Goal: Task Accomplishment & Management: Manage account settings

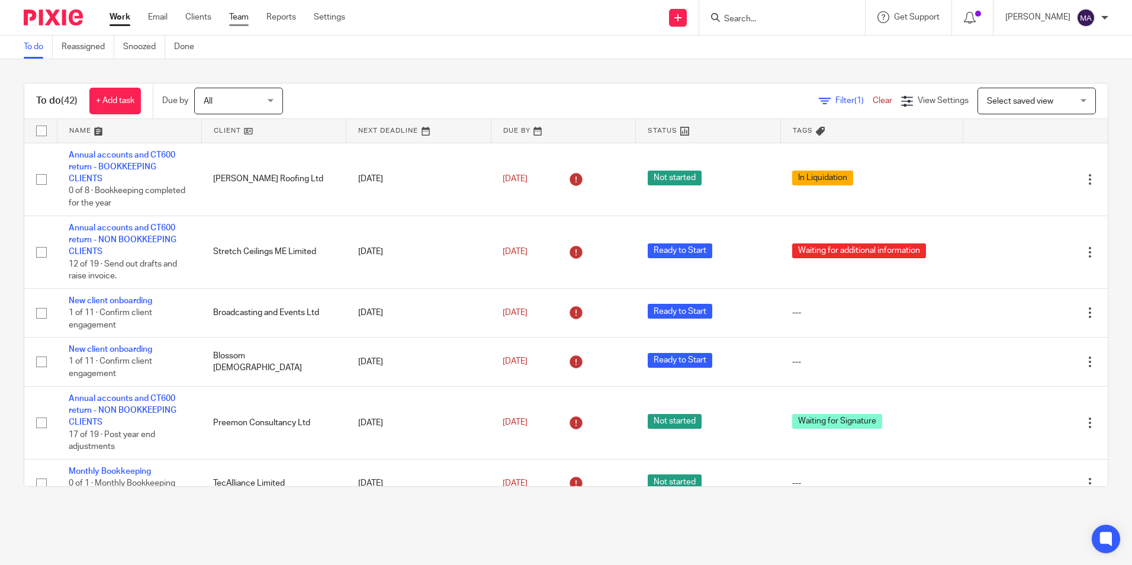
click at [236, 12] on link "Team" at bounding box center [239, 17] width 20 height 12
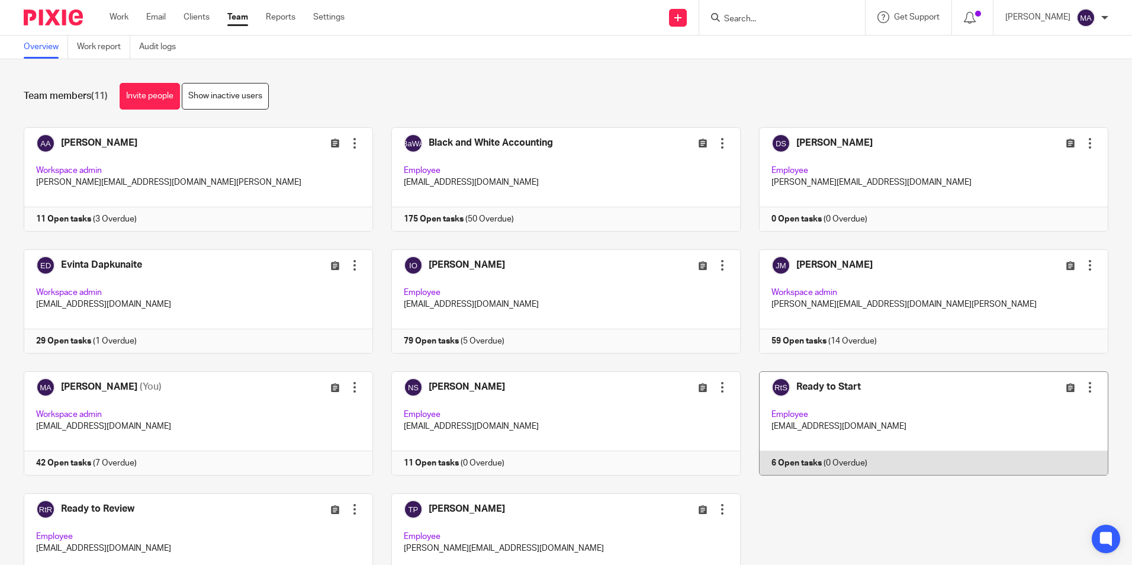
click at [832, 379] on link at bounding box center [925, 423] width 368 height 104
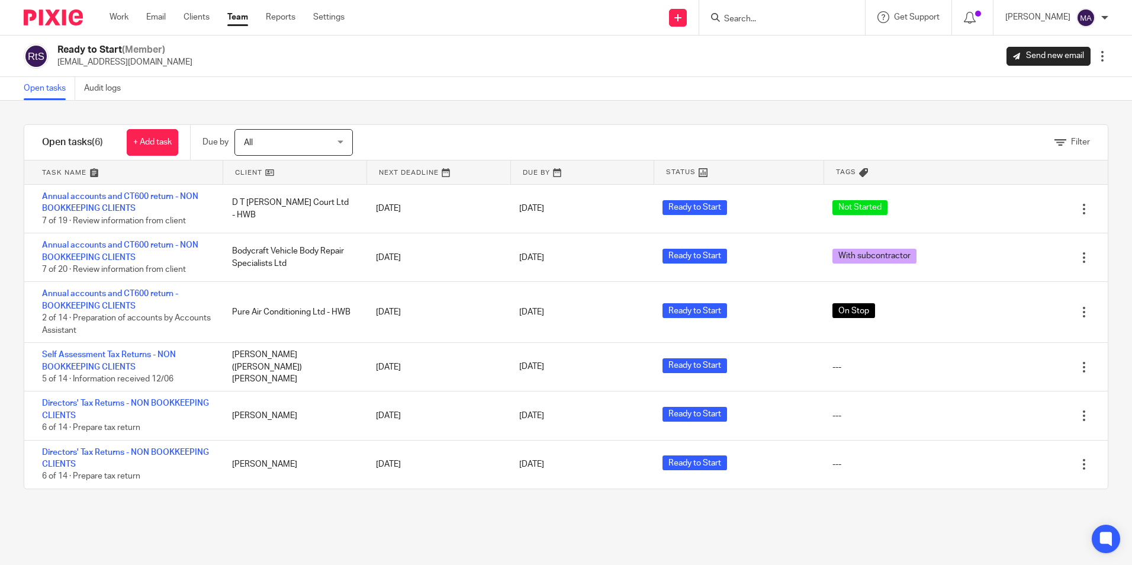
click at [240, 19] on link "Team" at bounding box center [237, 17] width 21 height 12
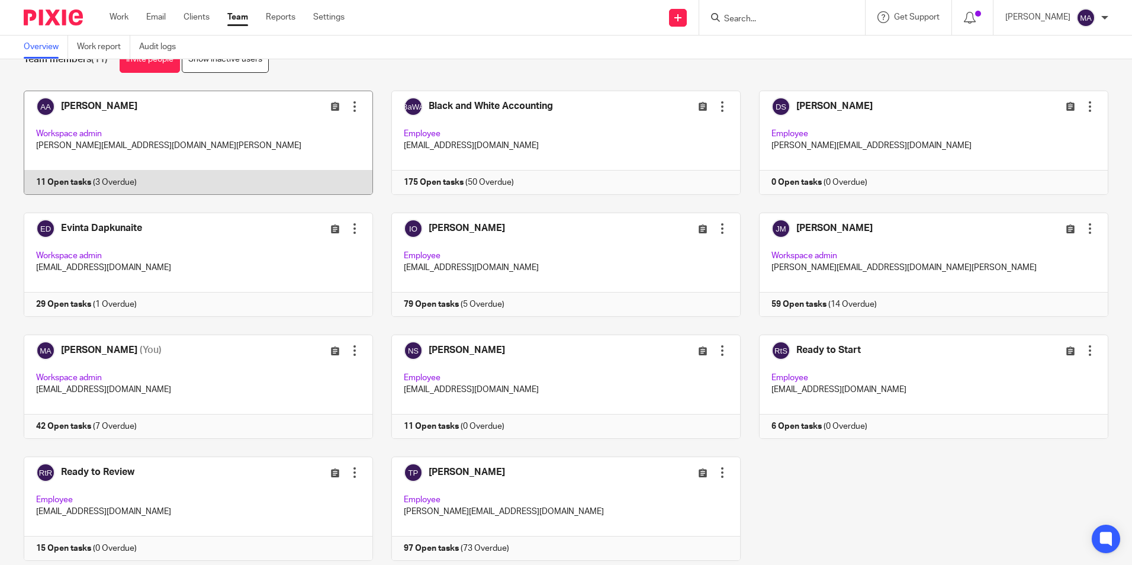
scroll to position [74, 0]
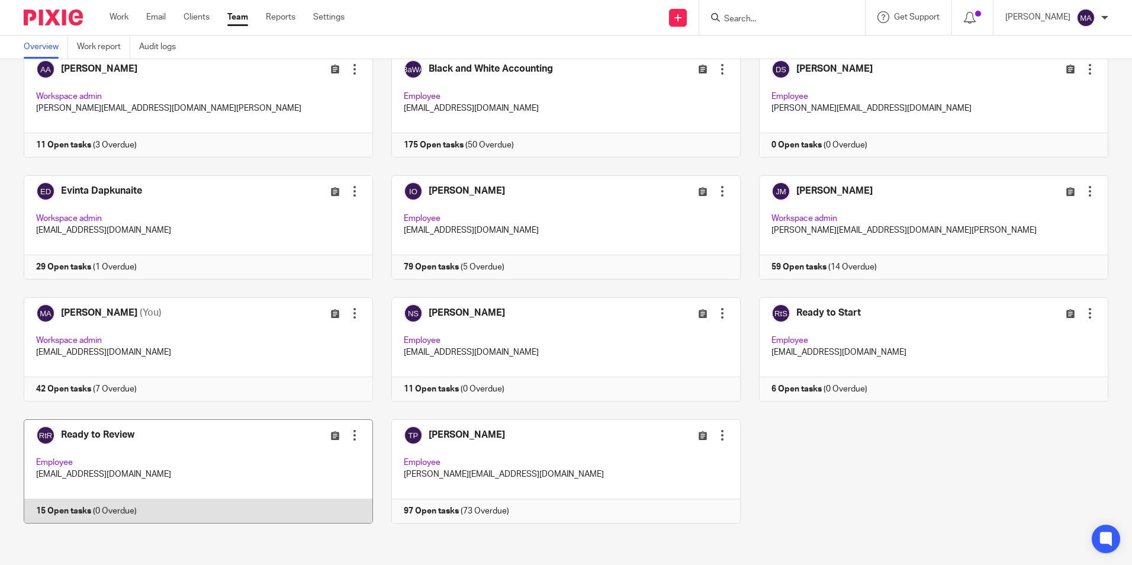
click at [78, 430] on link at bounding box center [189, 471] width 368 height 104
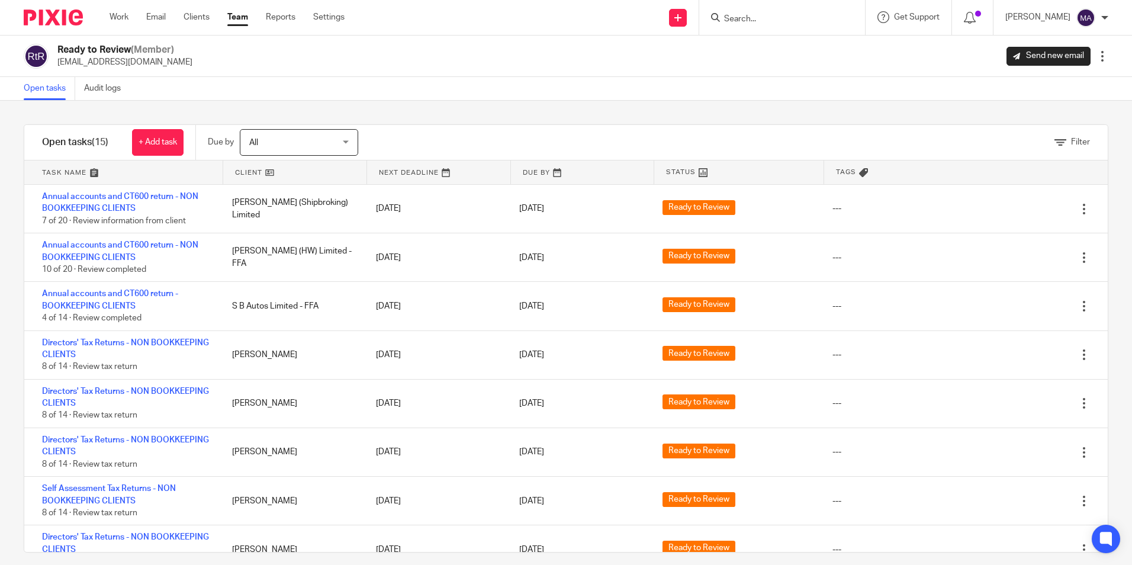
click at [771, 20] on input "Search" at bounding box center [776, 19] width 107 height 11
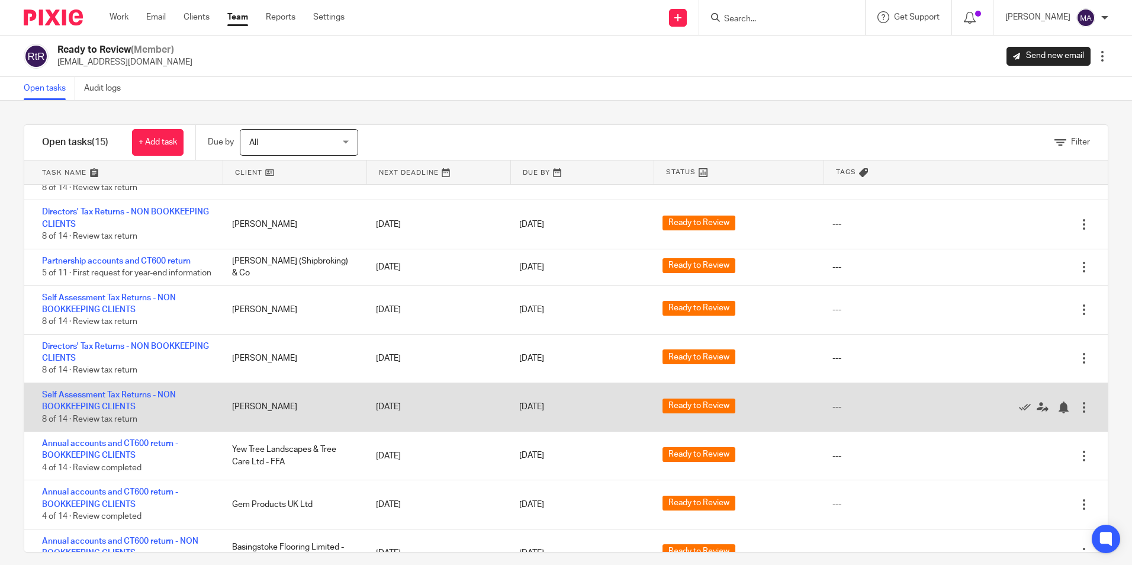
scroll to position [362, 0]
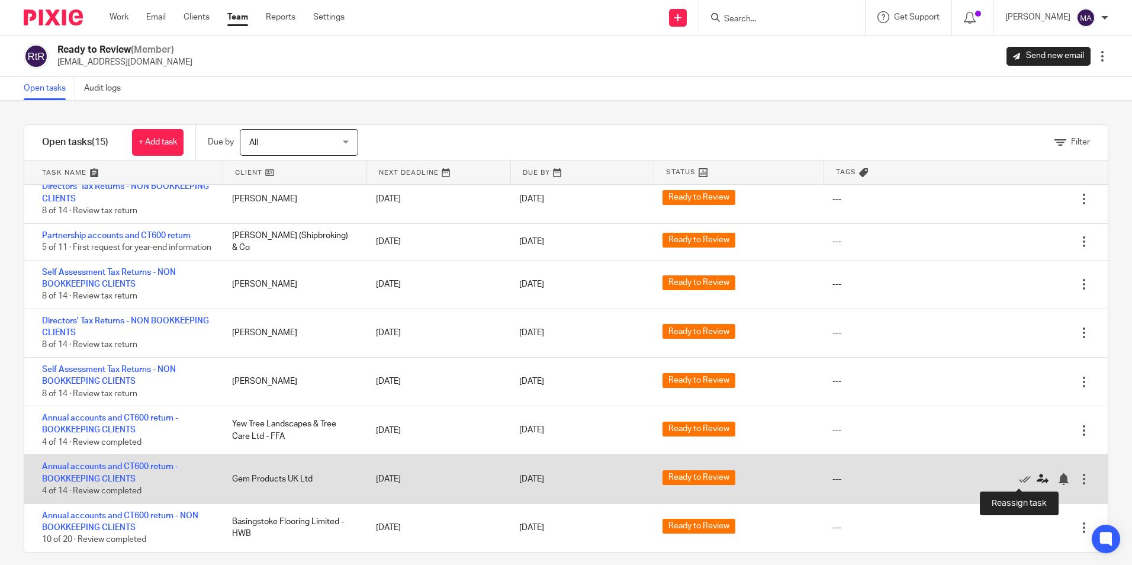
click at [1037, 478] on icon at bounding box center [1043, 479] width 12 height 12
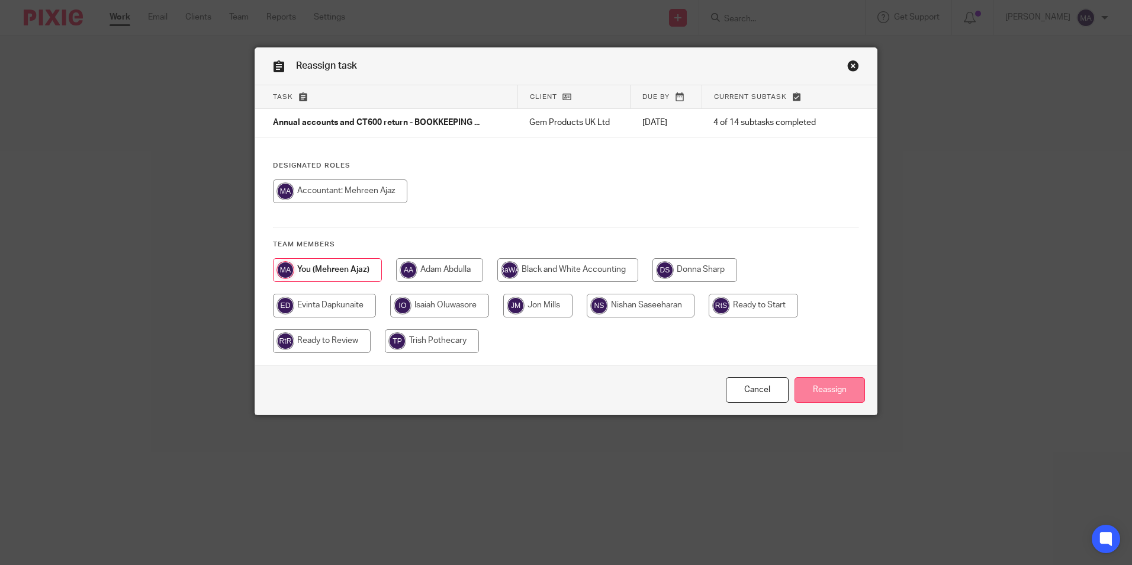
click at [825, 384] on input "Reassign" at bounding box center [829, 389] width 70 height 25
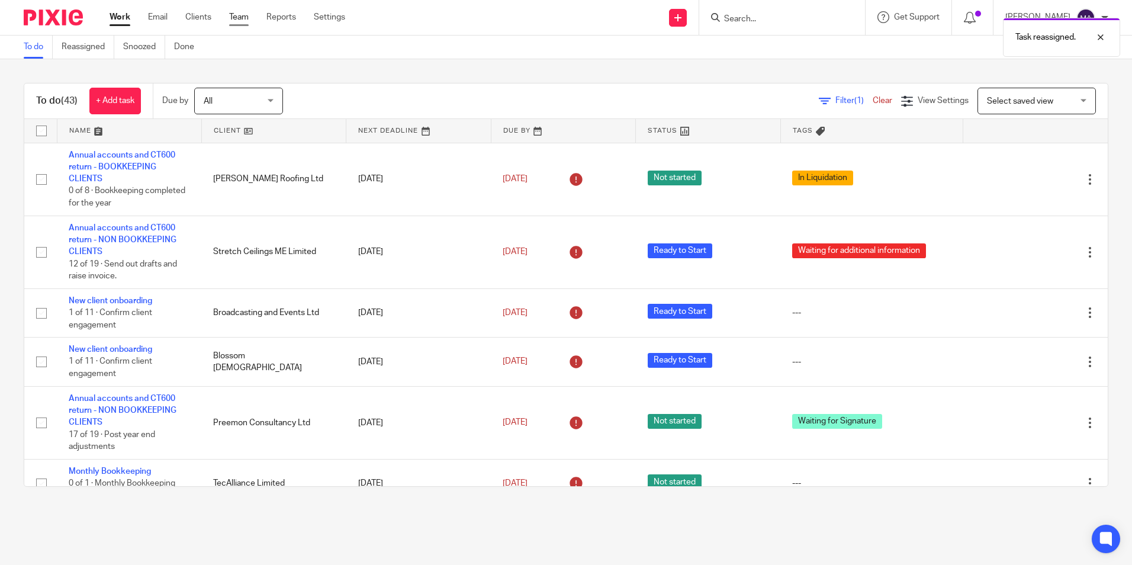
click at [242, 18] on link "Team" at bounding box center [239, 17] width 20 height 12
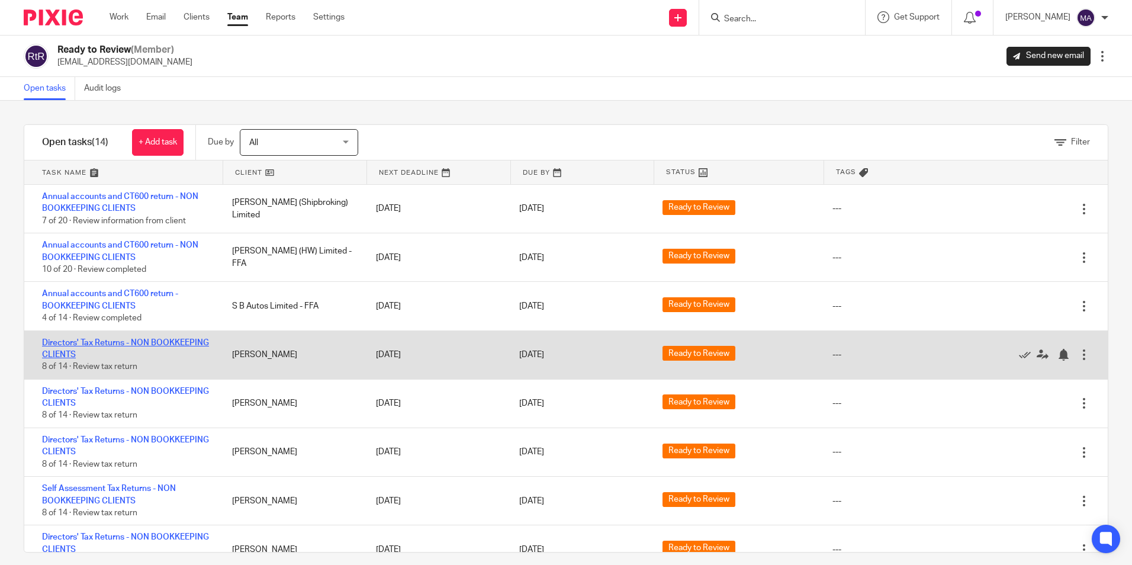
click at [115, 353] on link "Directors' Tax Returns - NON BOOKKEEPING CLIENTS" at bounding box center [125, 349] width 167 height 20
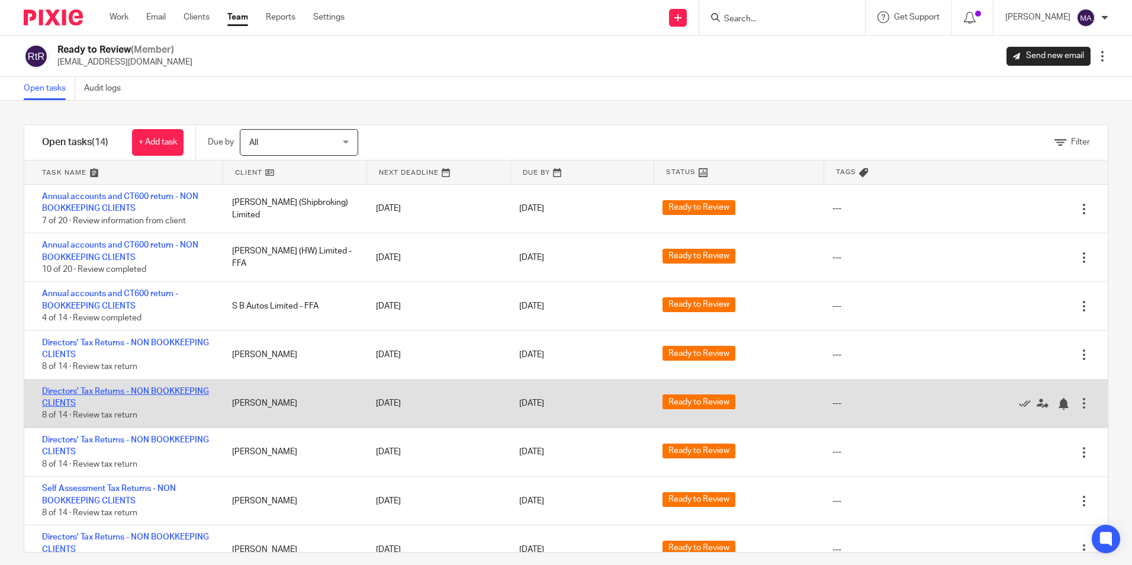
click at [112, 393] on link "Directors' Tax Returns - NON BOOKKEEPING CLIENTS" at bounding box center [125, 397] width 167 height 20
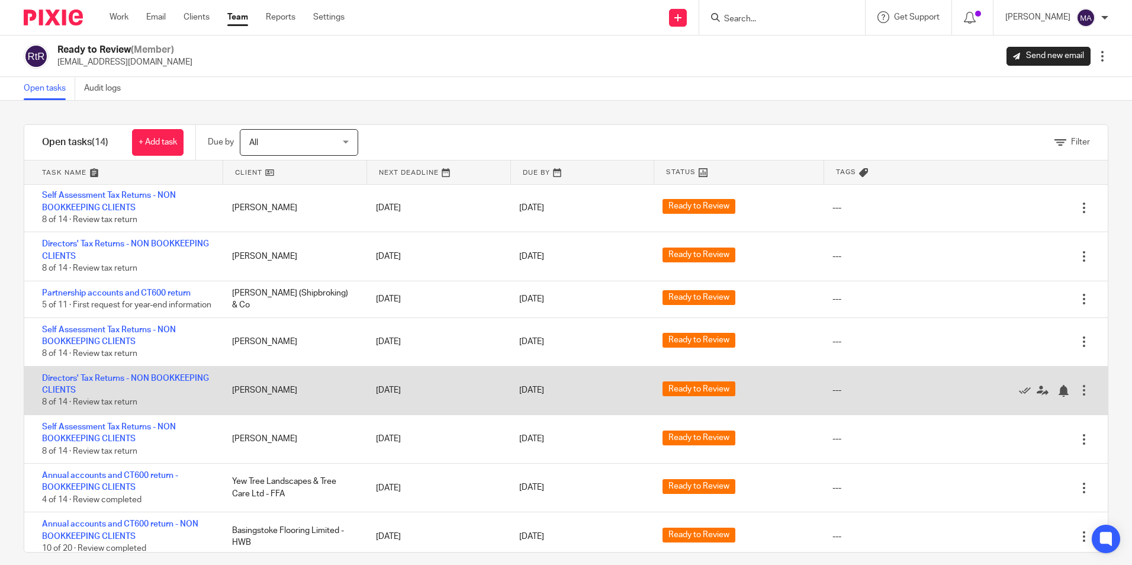
scroll to position [314, 0]
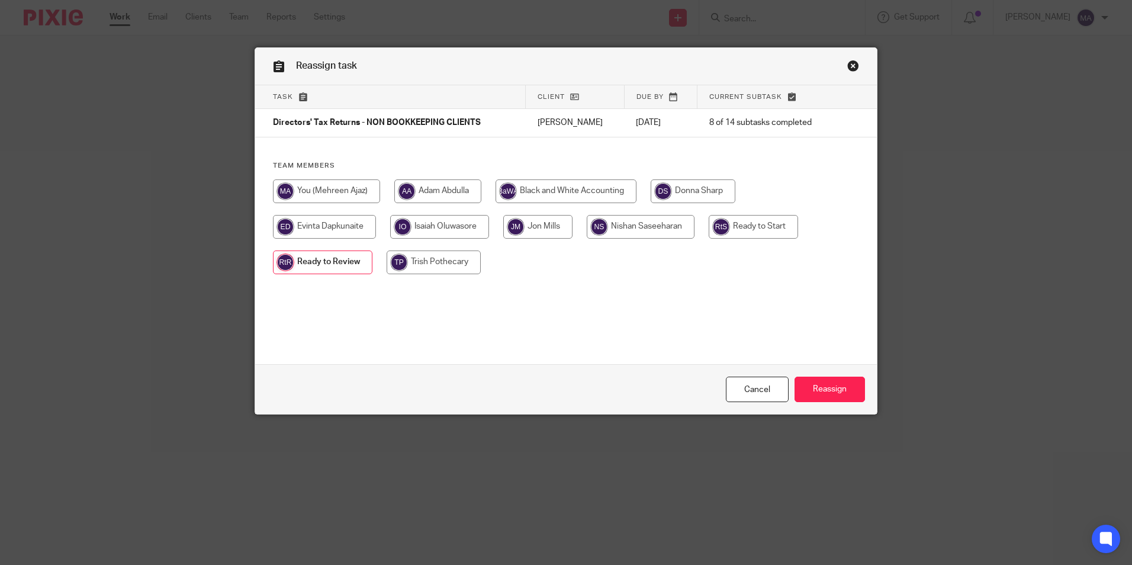
click at [321, 195] on input "radio" at bounding box center [326, 191] width 107 height 24
radio input "true"
click at [822, 388] on input "Reassign" at bounding box center [829, 389] width 70 height 25
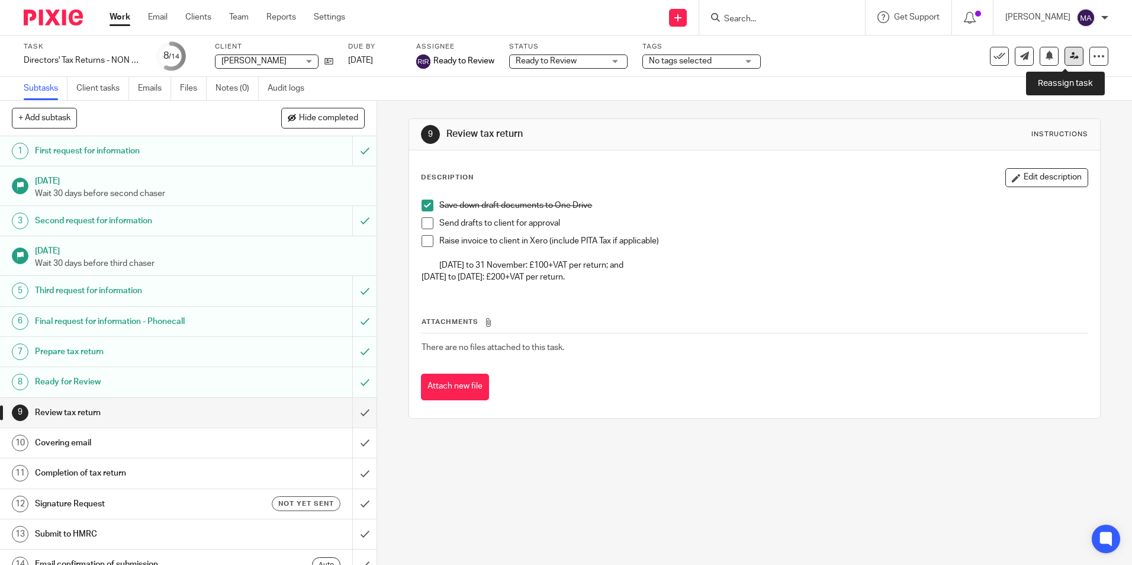
click at [1072, 56] on link at bounding box center [1073, 56] width 19 height 19
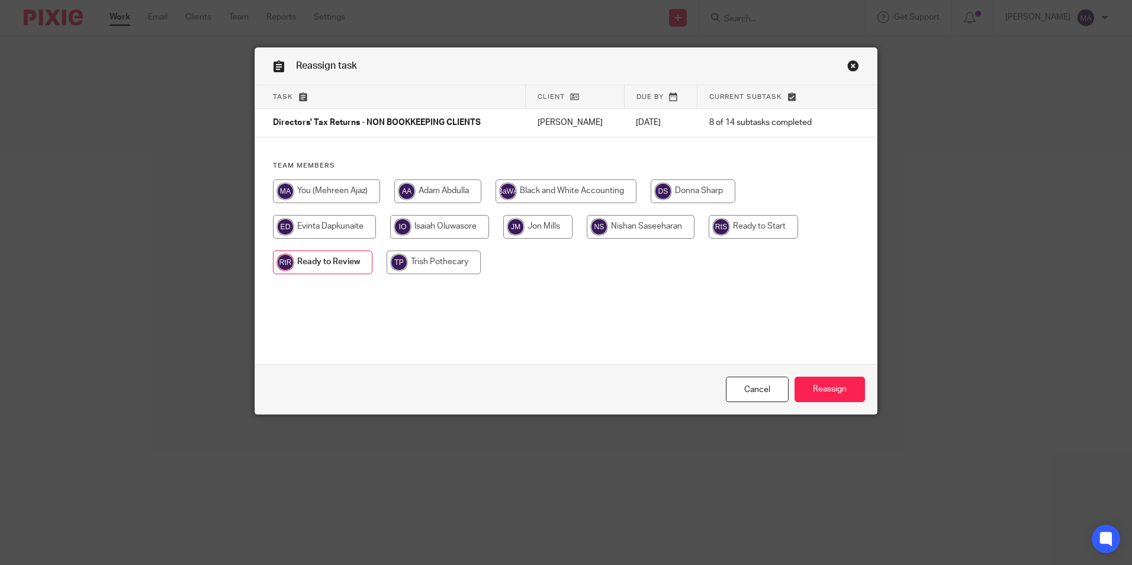
click at [345, 194] on input "radio" at bounding box center [326, 191] width 107 height 24
radio input "true"
click at [813, 385] on input "Reassign" at bounding box center [829, 389] width 70 height 25
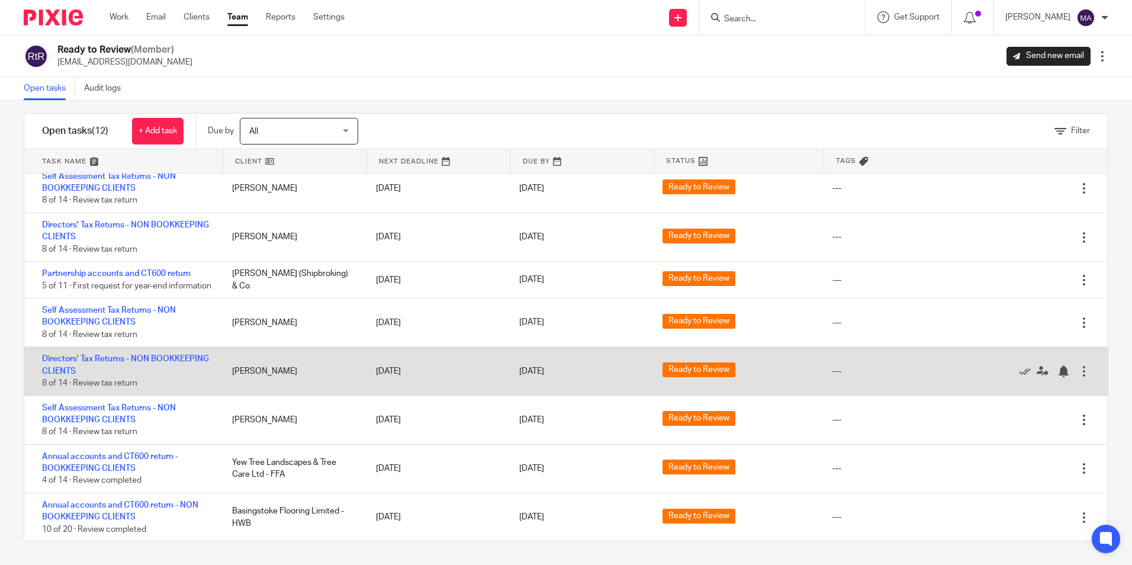
scroll to position [217, 0]
click at [110, 373] on link "Directors' Tax Returns - NON BOOKKEEPING CLIENTS" at bounding box center [125, 364] width 167 height 20
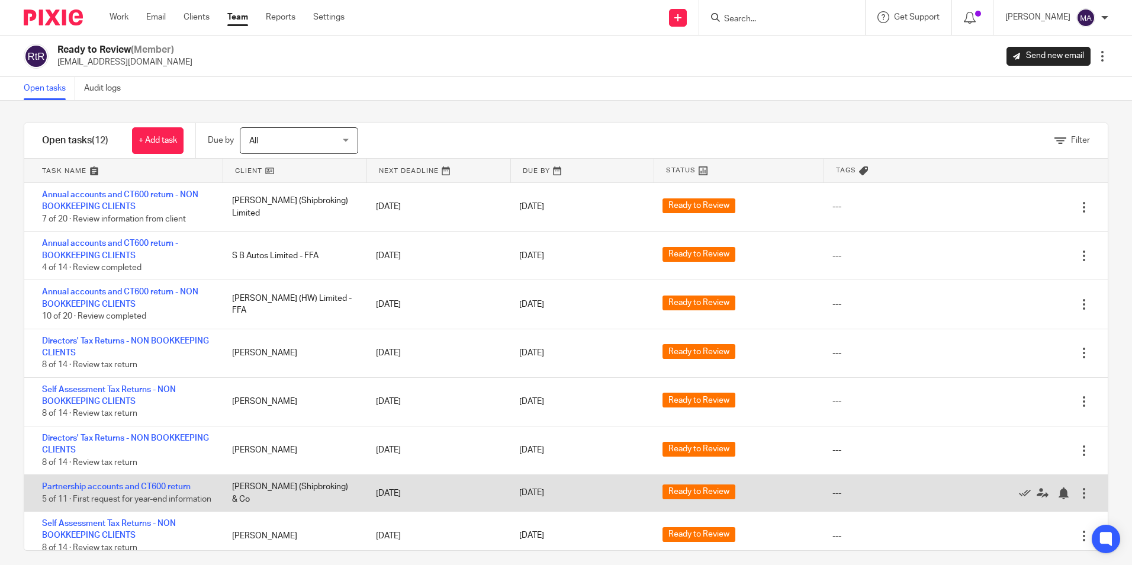
scroll to position [0, 0]
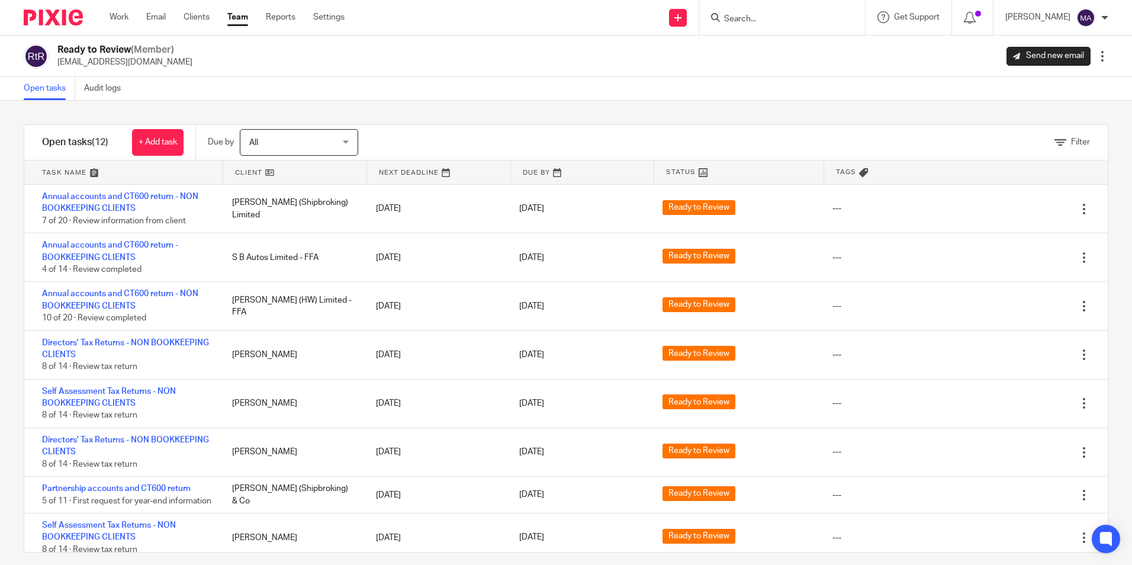
click at [240, 18] on link "Team" at bounding box center [237, 17] width 21 height 12
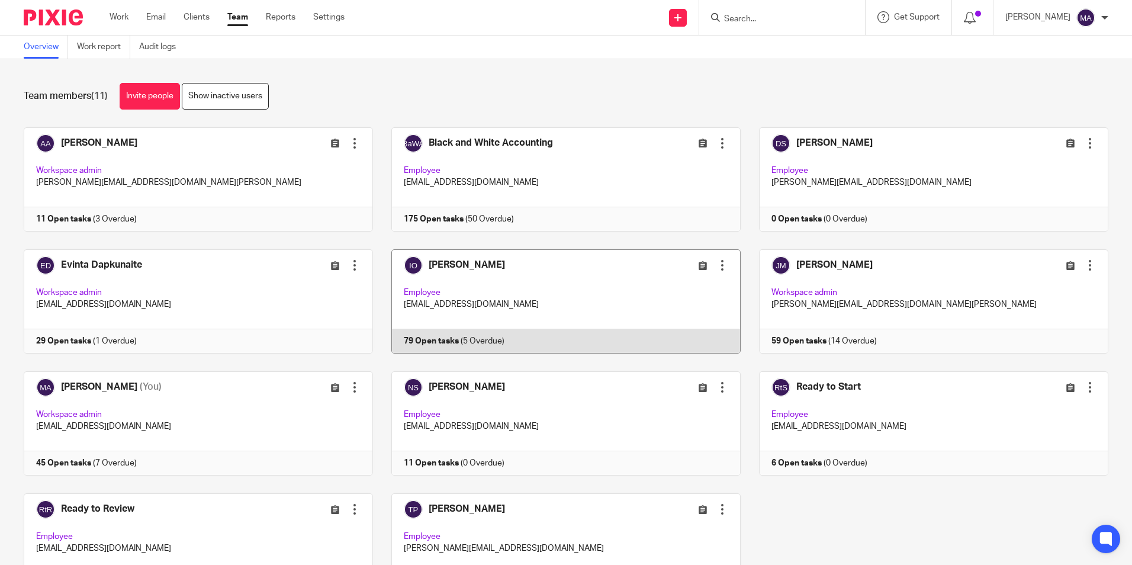
click at [498, 267] on link at bounding box center [557, 301] width 368 height 104
click at [480, 282] on link at bounding box center [557, 301] width 368 height 104
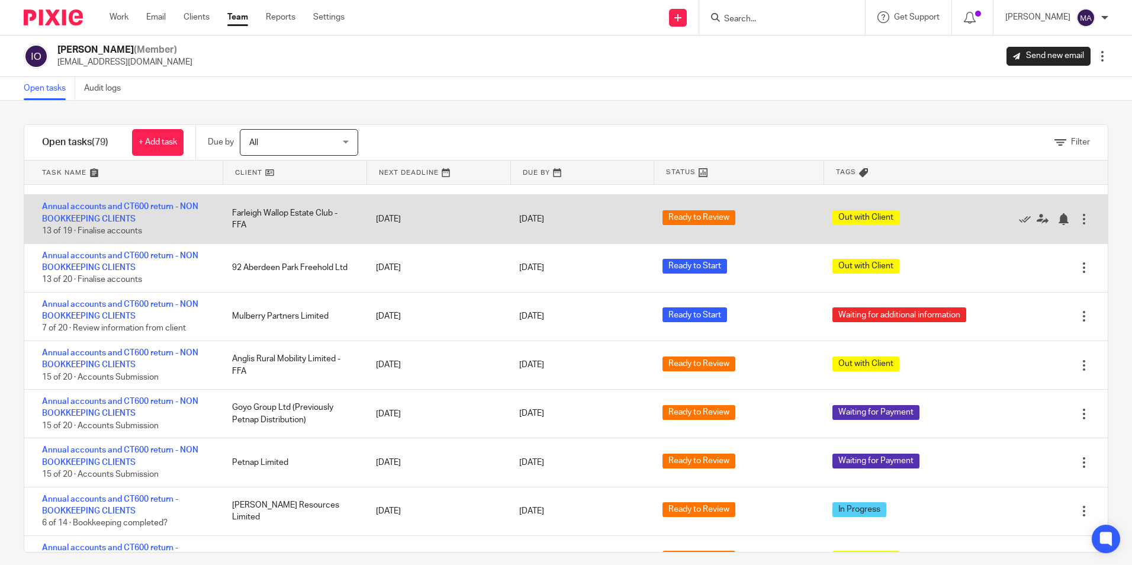
scroll to position [178, 0]
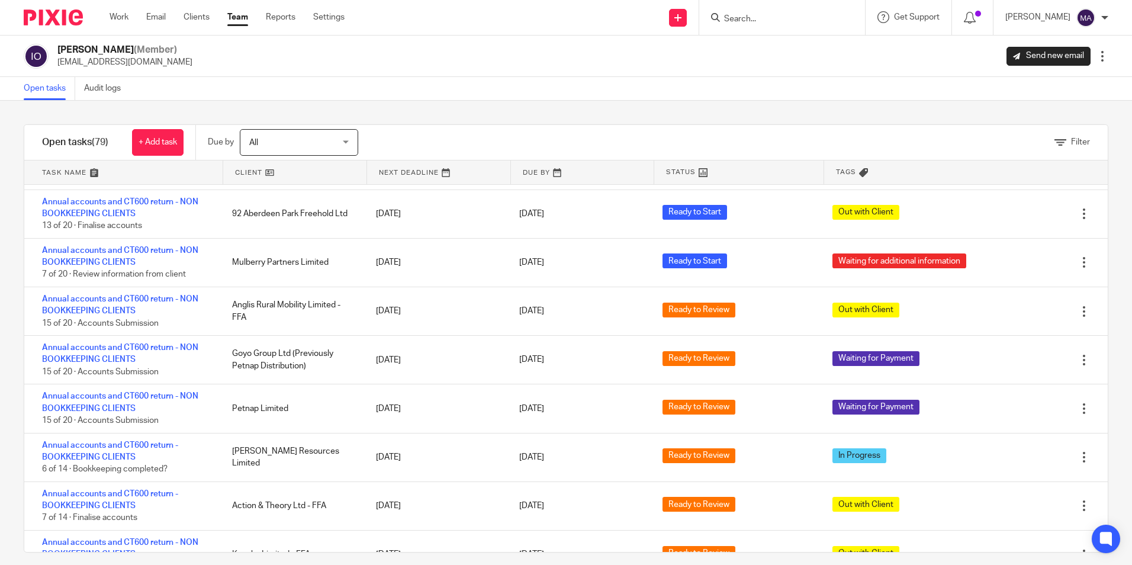
click at [248, 21] on link "Team" at bounding box center [237, 17] width 21 height 12
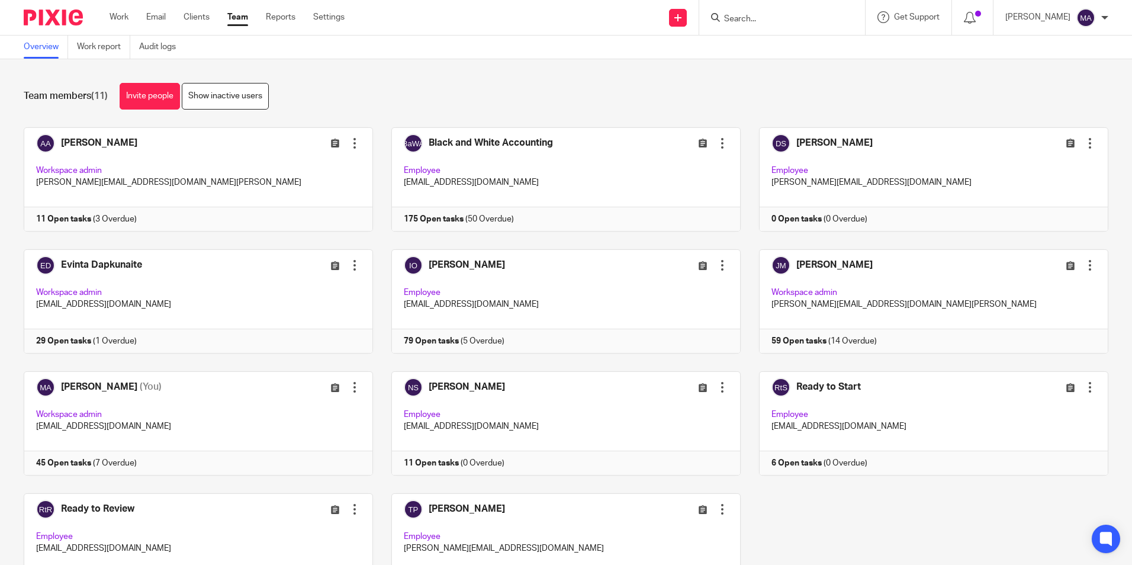
click at [625, 88] on div "Team members (11) Invite people Show inactive users" at bounding box center [566, 96] width 1085 height 27
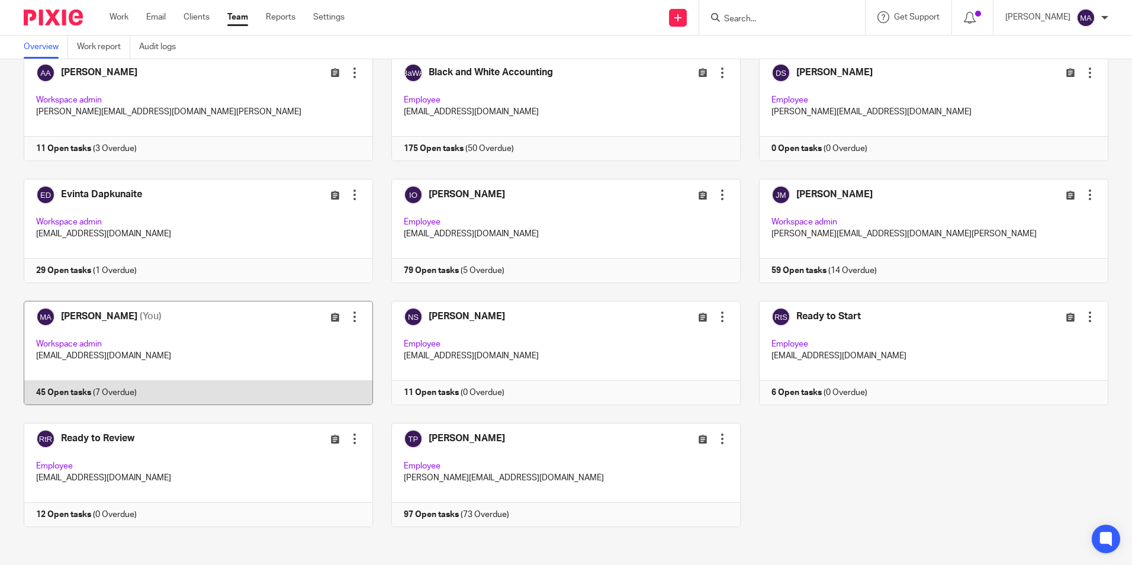
scroll to position [74, 0]
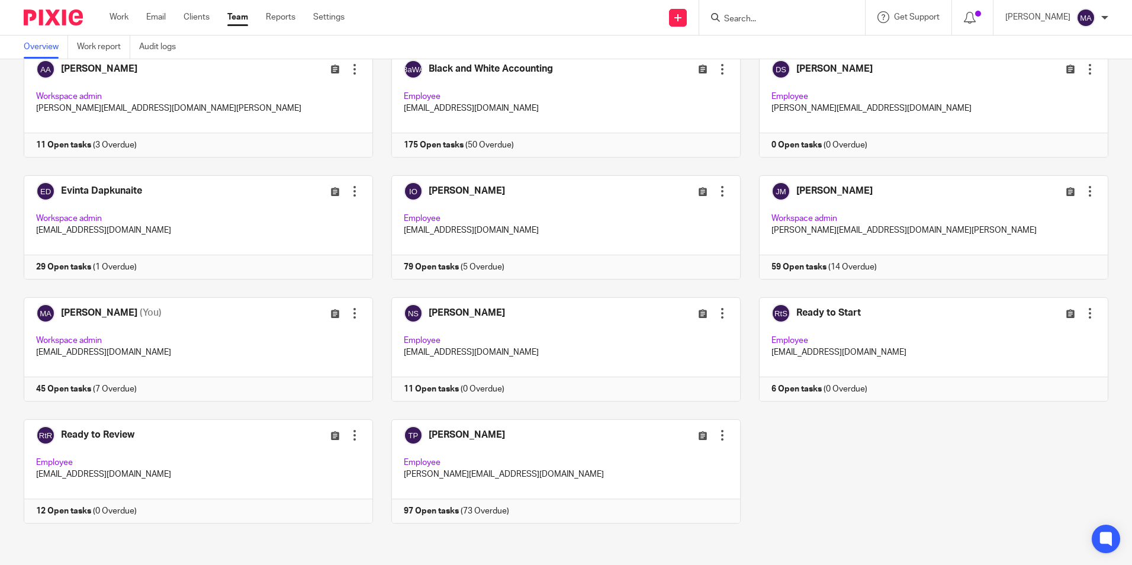
click at [867, 475] on div "Adam Abdulla Edit user Transfer Deactivate user Workspace admin adam@blackandwh…" at bounding box center [556, 297] width 1103 height 488
click at [75, 310] on link at bounding box center [189, 349] width 368 height 104
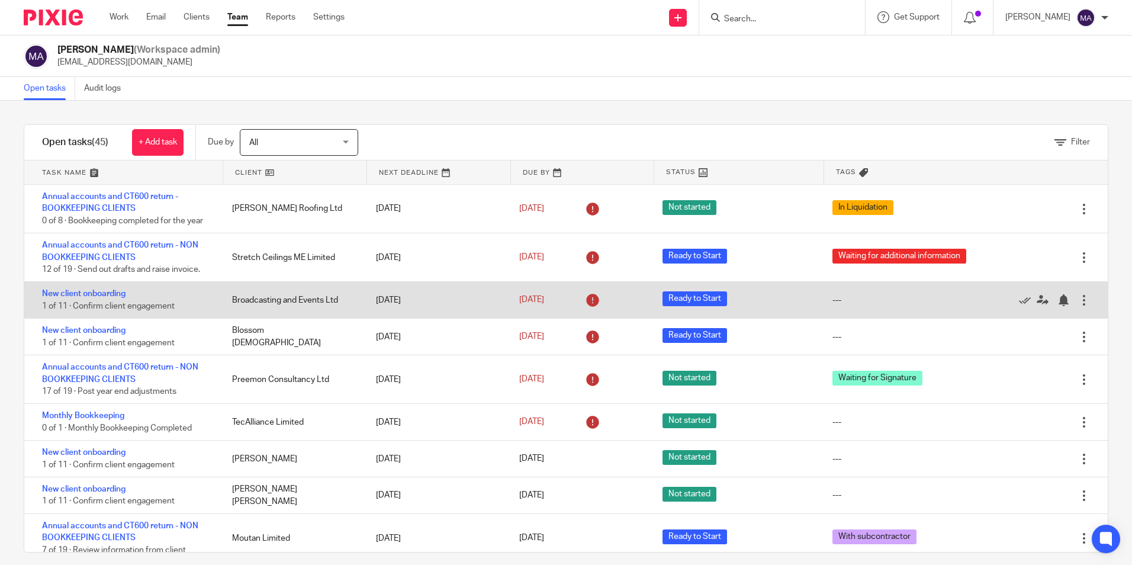
click at [1078, 296] on div at bounding box center [1084, 300] width 12 height 12
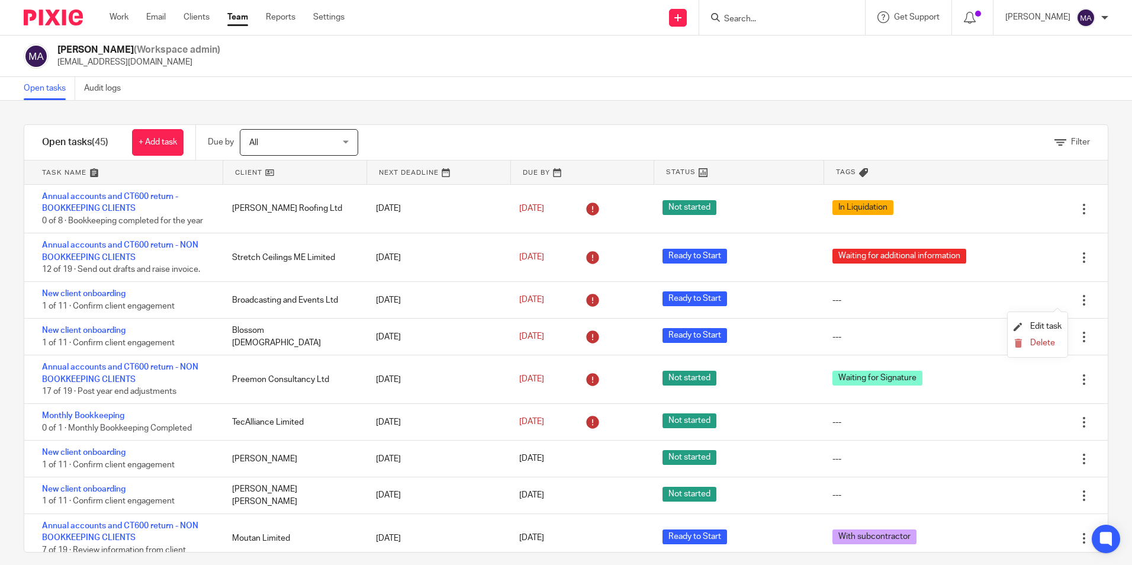
click at [1096, 289] on div "Filter tasks Only show tasks matching all of these conditions 1 Client name Is …" at bounding box center [566, 333] width 1132 height 464
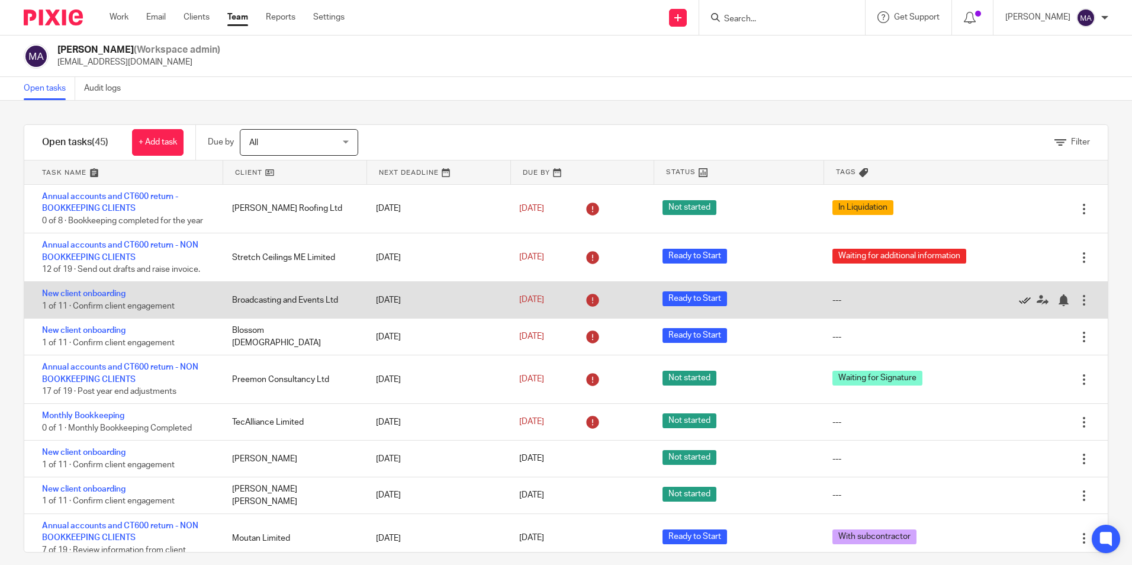
click at [1019, 301] on icon at bounding box center [1025, 300] width 12 height 12
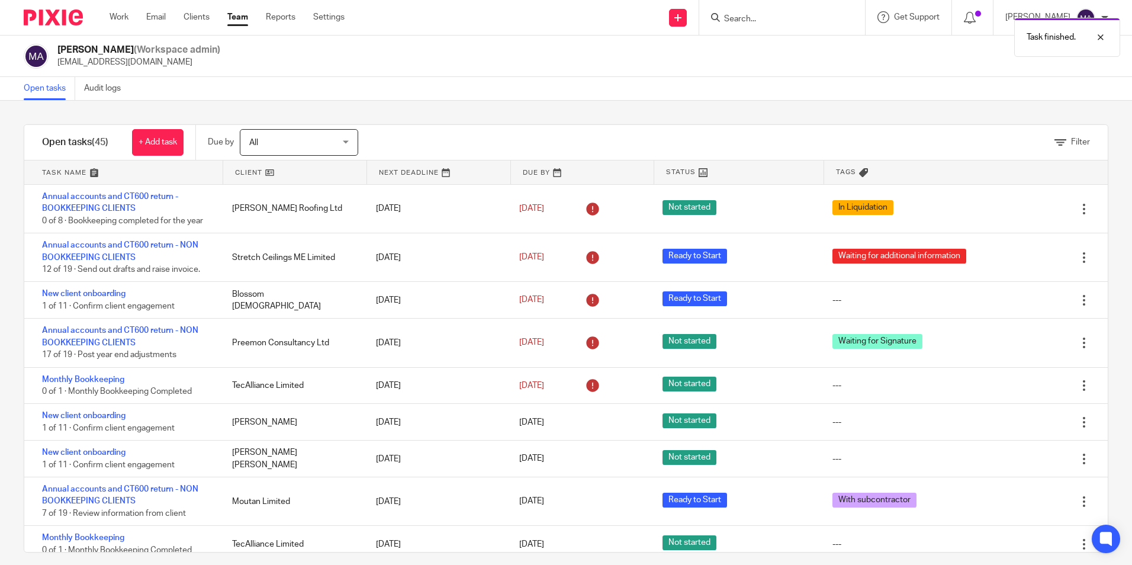
click at [1019, 301] on icon at bounding box center [1025, 300] width 12 height 12
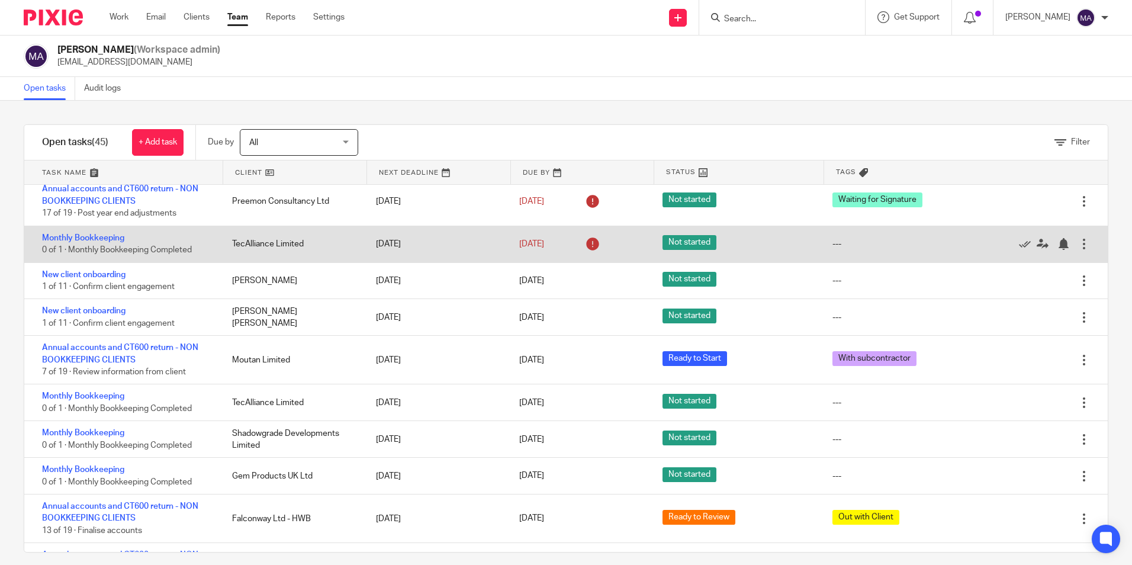
scroll to position [118, 0]
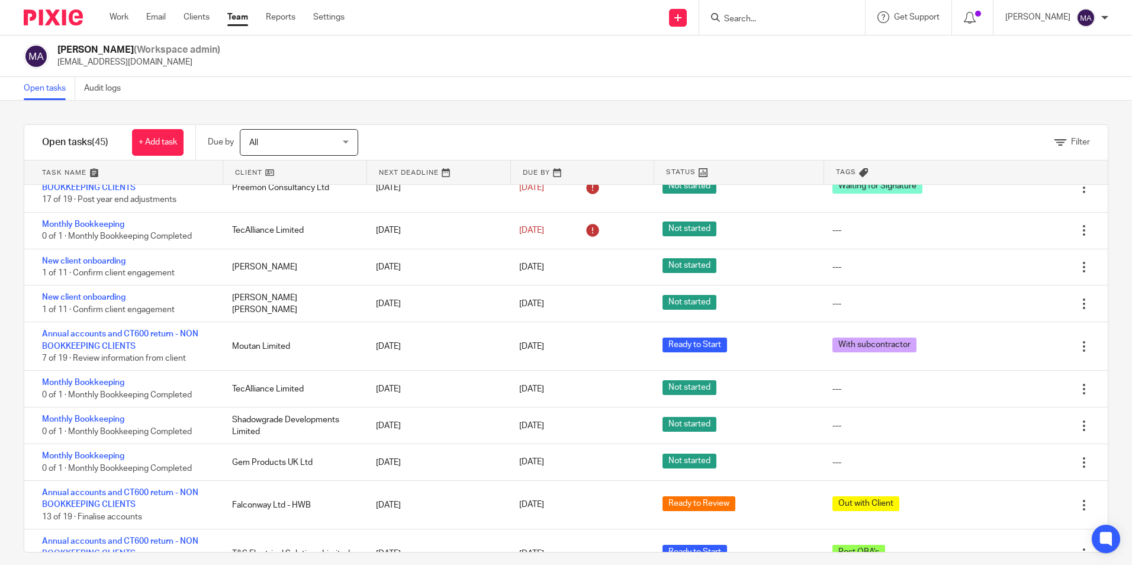
click at [240, 20] on link "Team" at bounding box center [237, 17] width 21 height 12
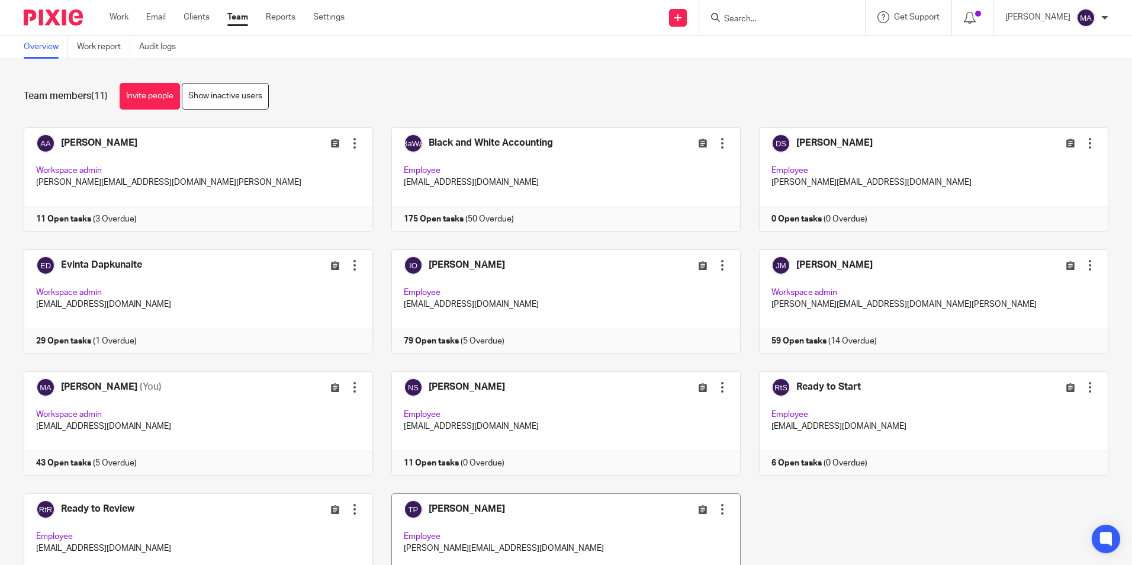
scroll to position [74, 0]
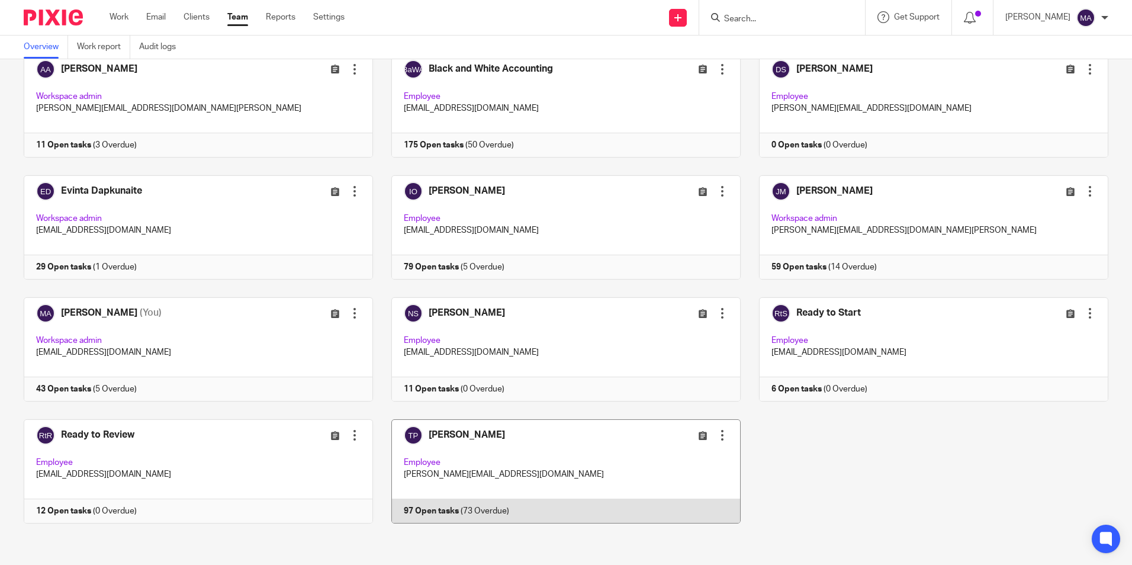
click at [478, 431] on link at bounding box center [557, 471] width 368 height 104
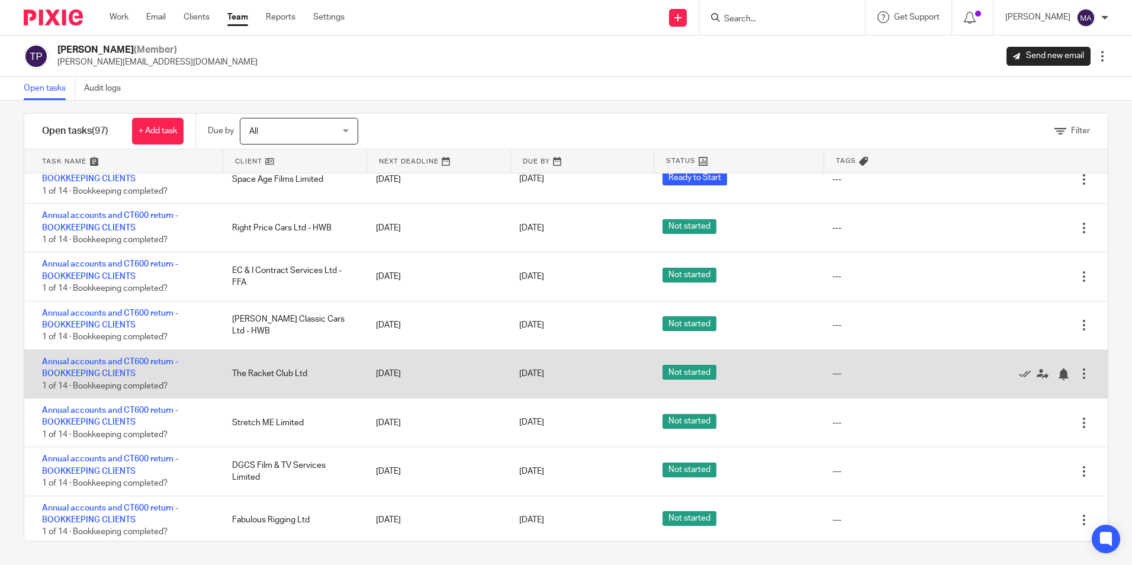
scroll to position [3391, 0]
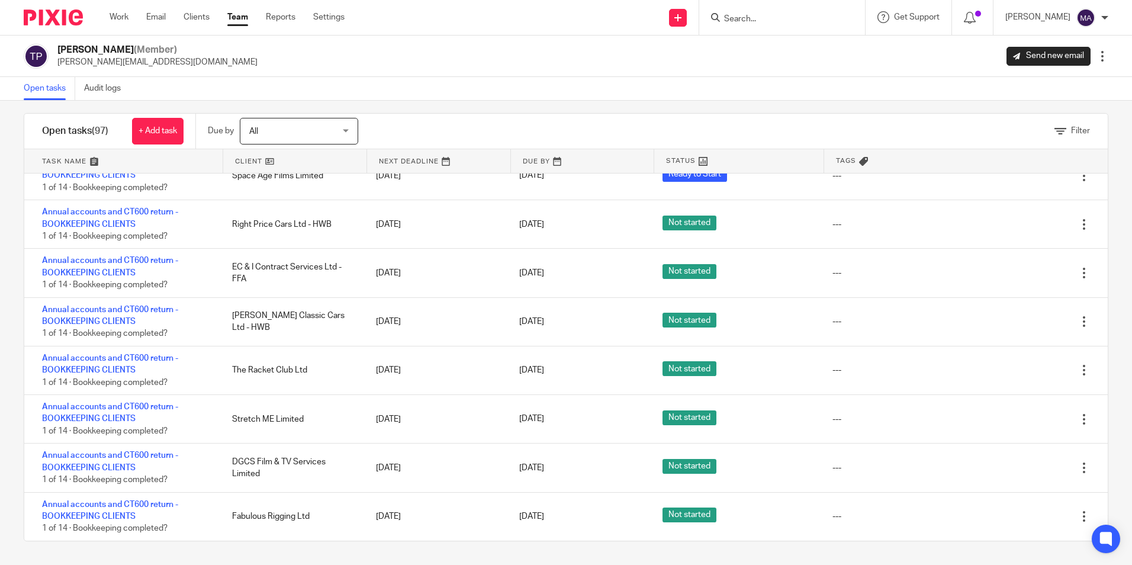
click at [239, 18] on link "Team" at bounding box center [237, 17] width 21 height 12
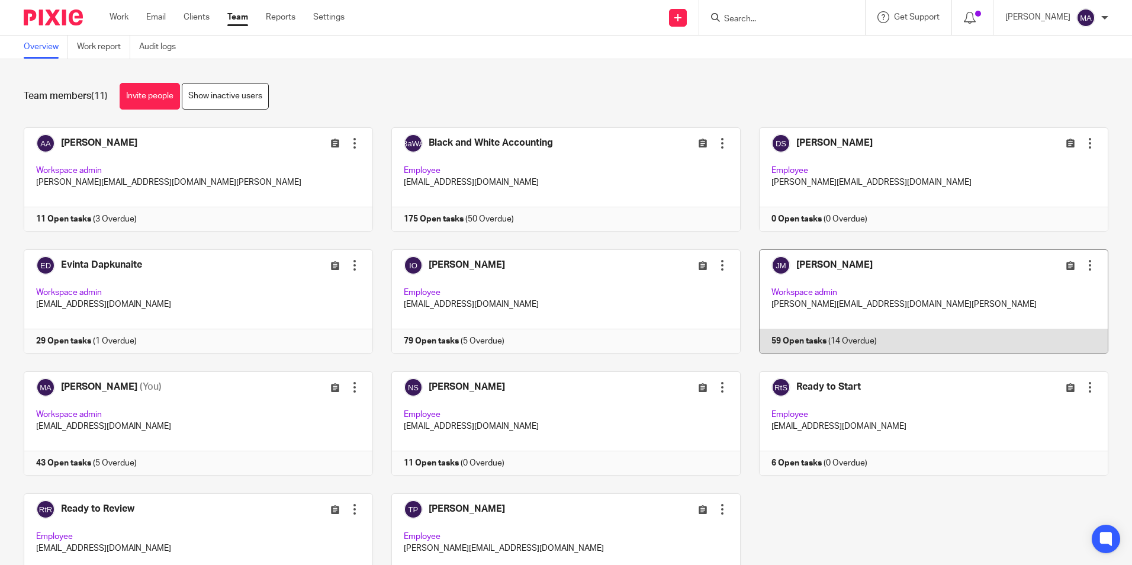
click at [828, 271] on link at bounding box center [925, 301] width 368 height 104
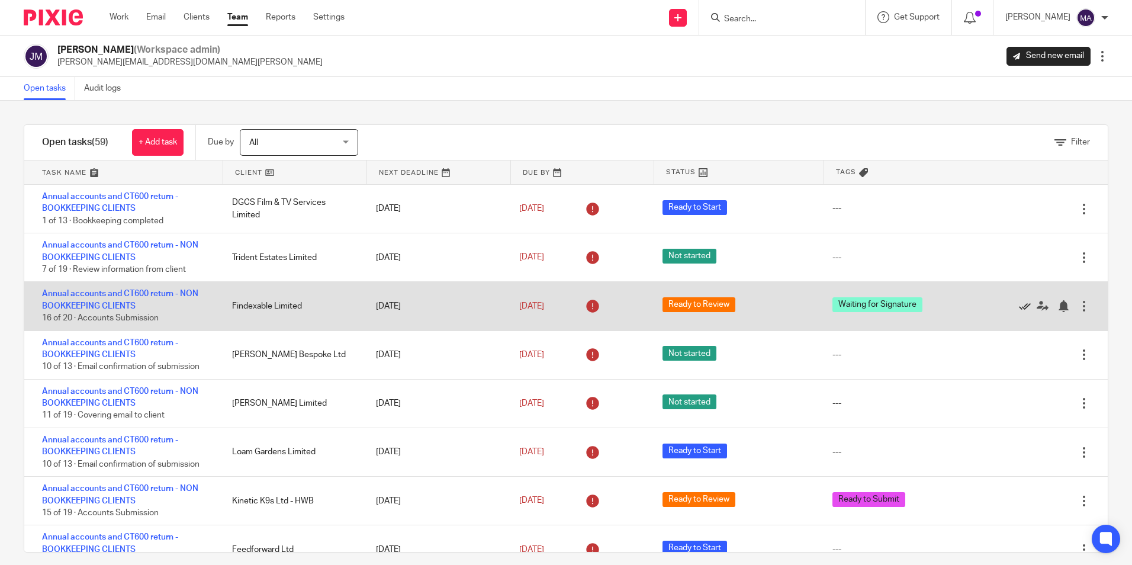
click at [1019, 305] on icon at bounding box center [1025, 306] width 12 height 12
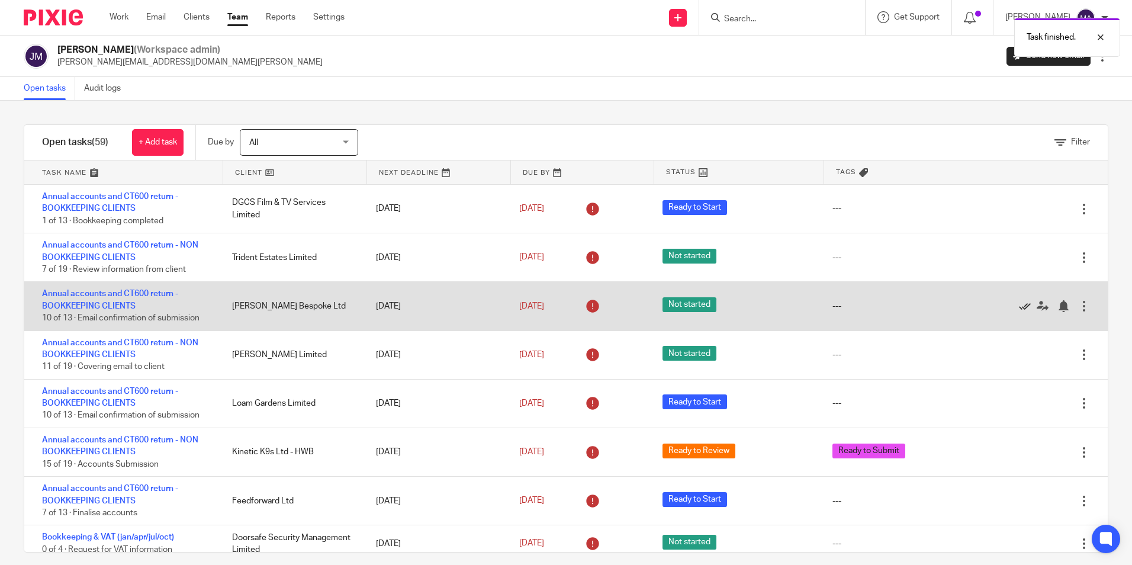
click at [1019, 305] on icon at bounding box center [1025, 306] width 12 height 12
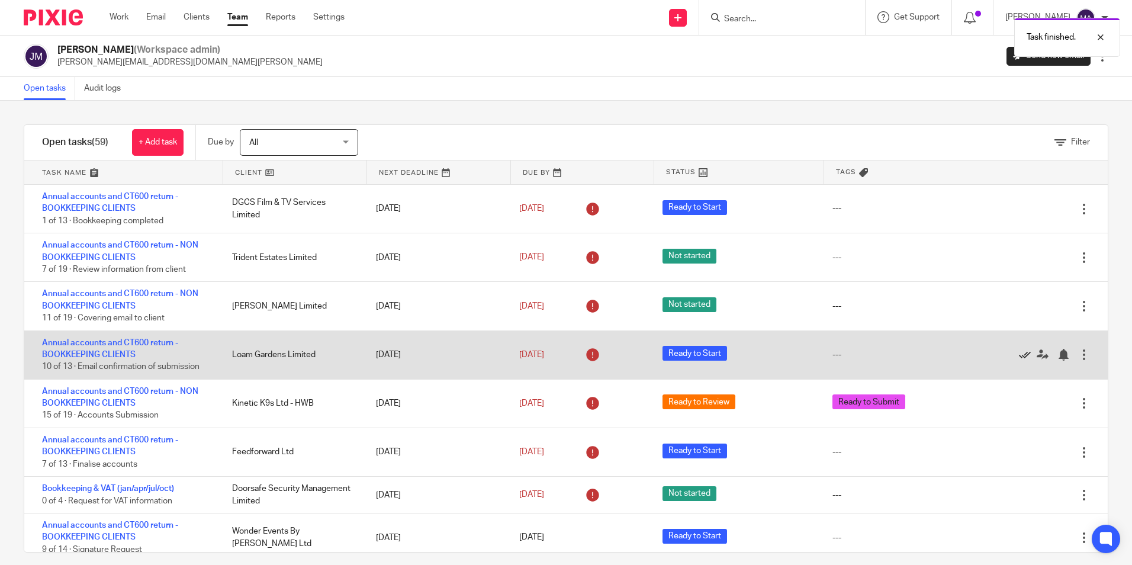
click at [1019, 352] on icon at bounding box center [1025, 355] width 12 height 12
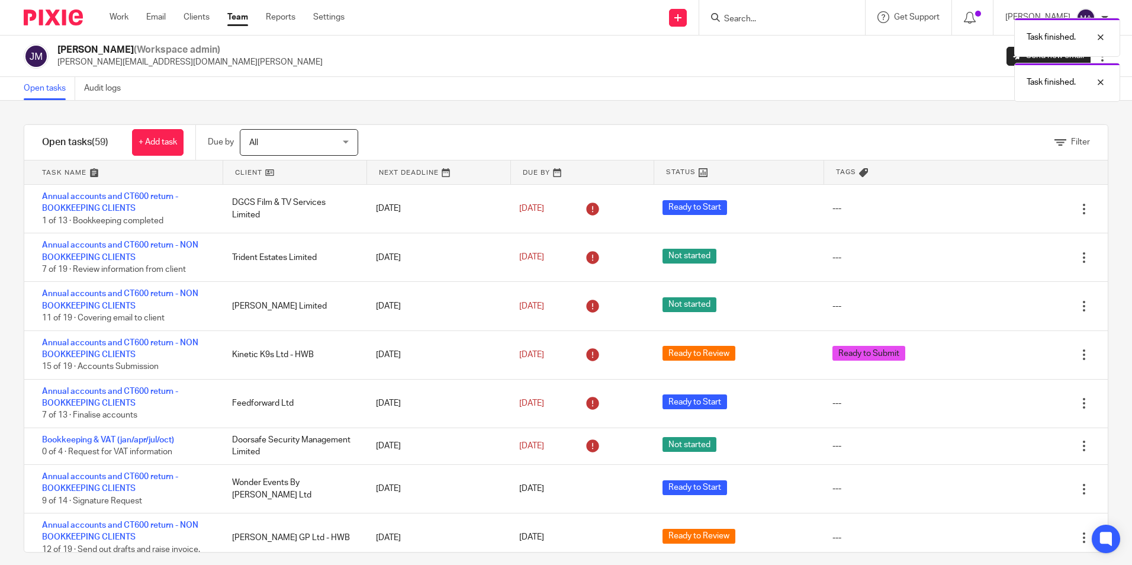
click at [1019, 352] on icon at bounding box center [1025, 355] width 12 height 12
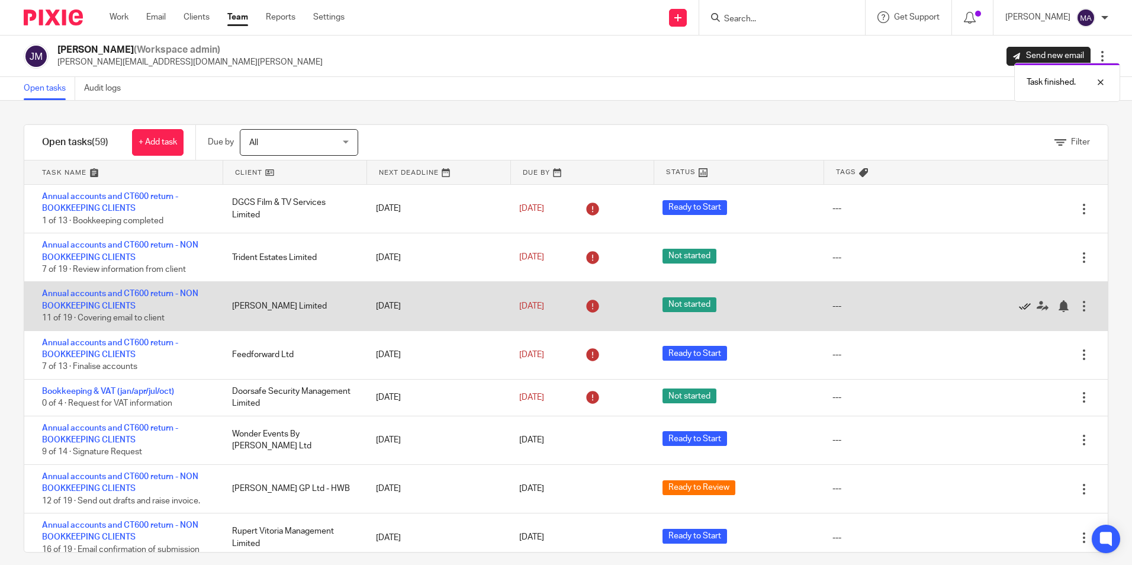
click at [1019, 304] on icon at bounding box center [1025, 306] width 12 height 12
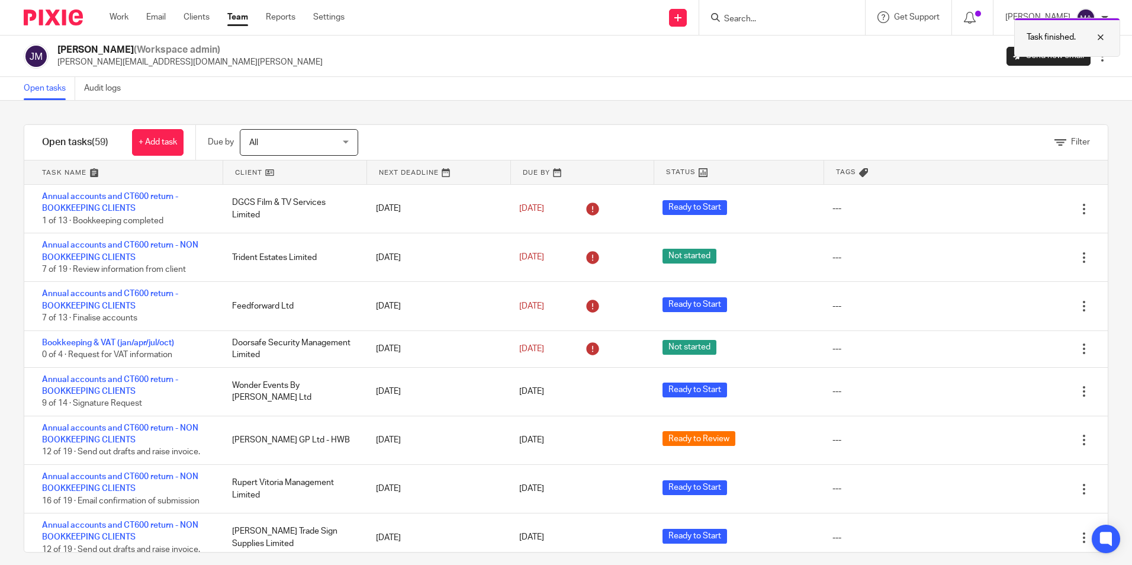
click at [1044, 39] on p "Task finished." at bounding box center [1051, 37] width 49 height 12
click at [759, 25] on form at bounding box center [786, 17] width 126 height 15
click at [768, 17] on input "Search" at bounding box center [776, 19] width 107 height 11
type input "m"
click at [556, 57] on div "Jon Mills (Workspace admin) jon@blackandwhiteaccounting.co.uk Send new email Ed…" at bounding box center [566, 56] width 1132 height 41
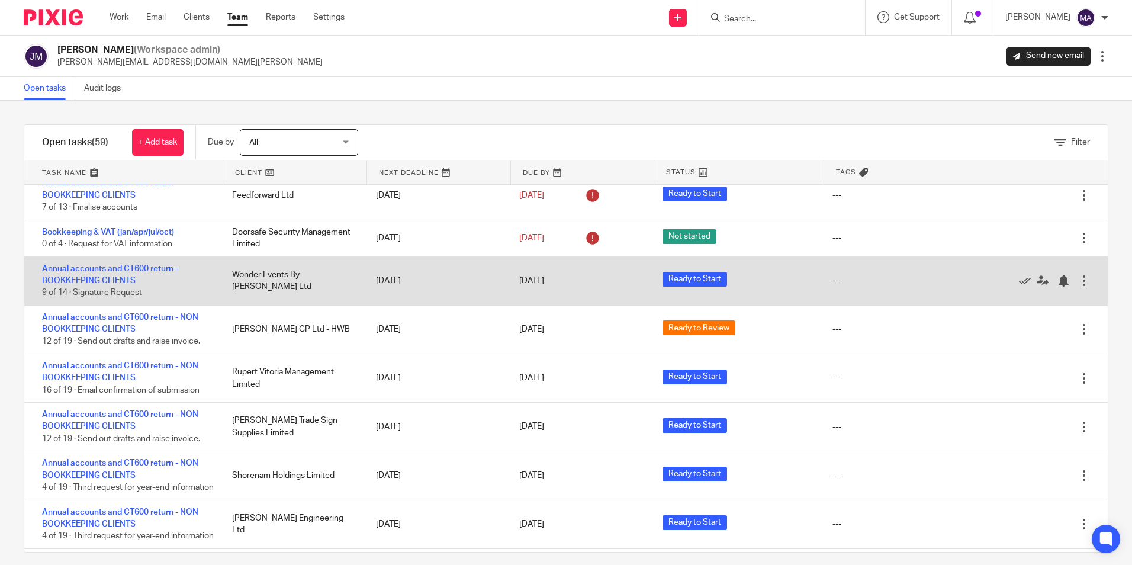
scroll to position [59, 0]
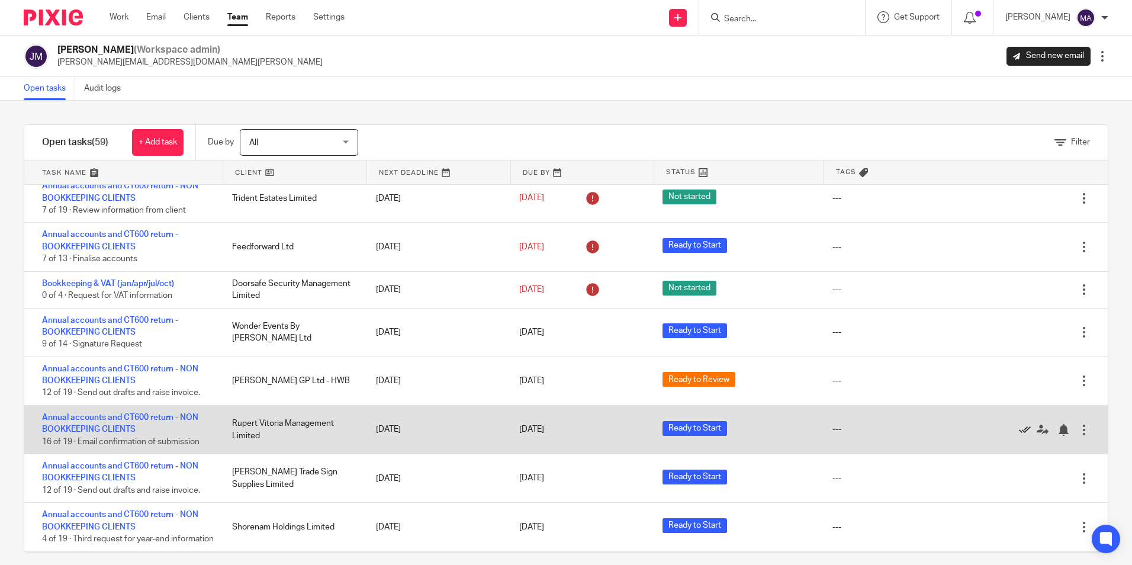
click at [1019, 429] on icon at bounding box center [1025, 430] width 12 height 12
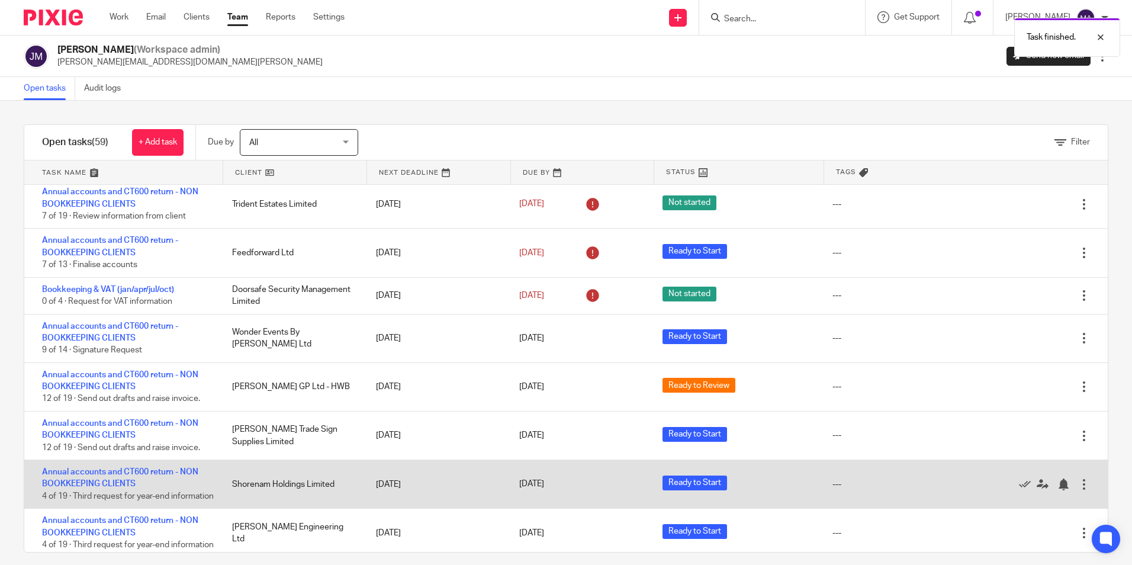
scroll to position [0, 0]
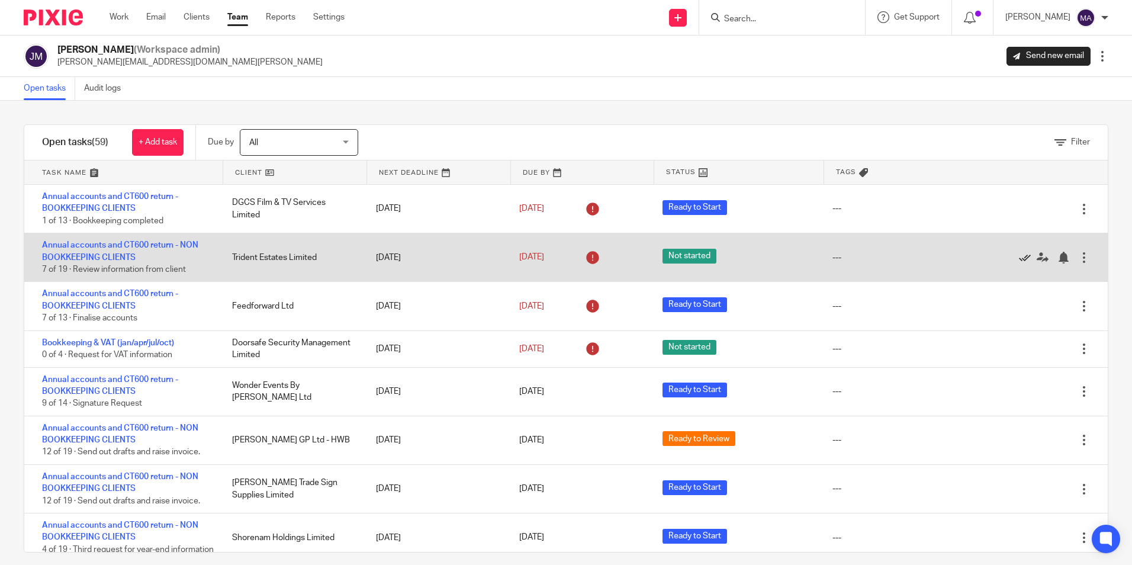
click at [1019, 256] on icon at bounding box center [1025, 258] width 12 height 12
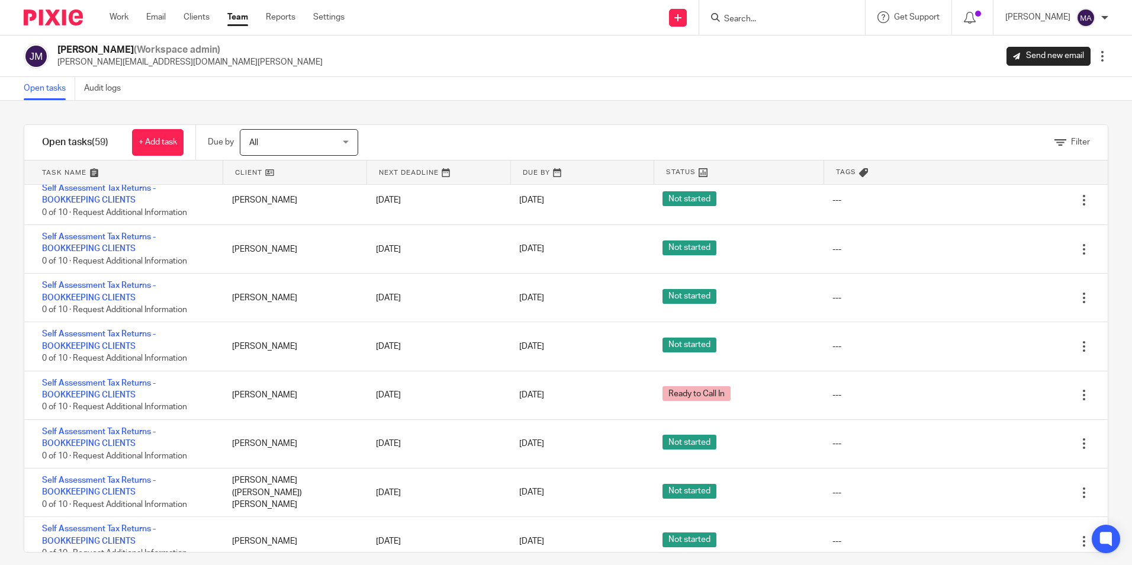
scroll to position [2224, 0]
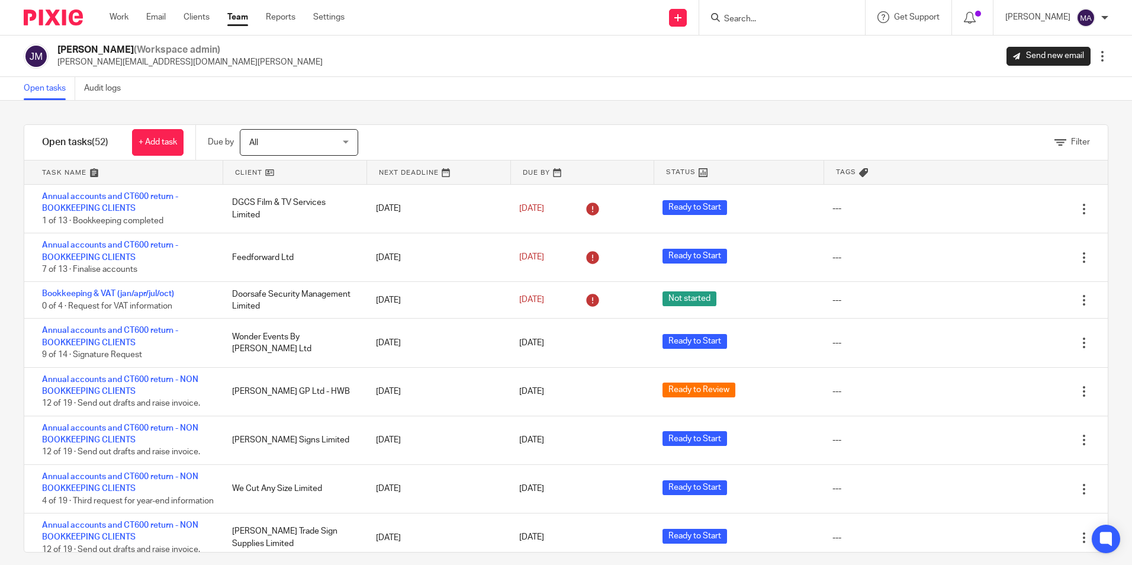
click at [835, 102] on div "Filter tasks Only show tasks matching all of these conditions 1 Client name Is …" at bounding box center [566, 333] width 1132 height 464
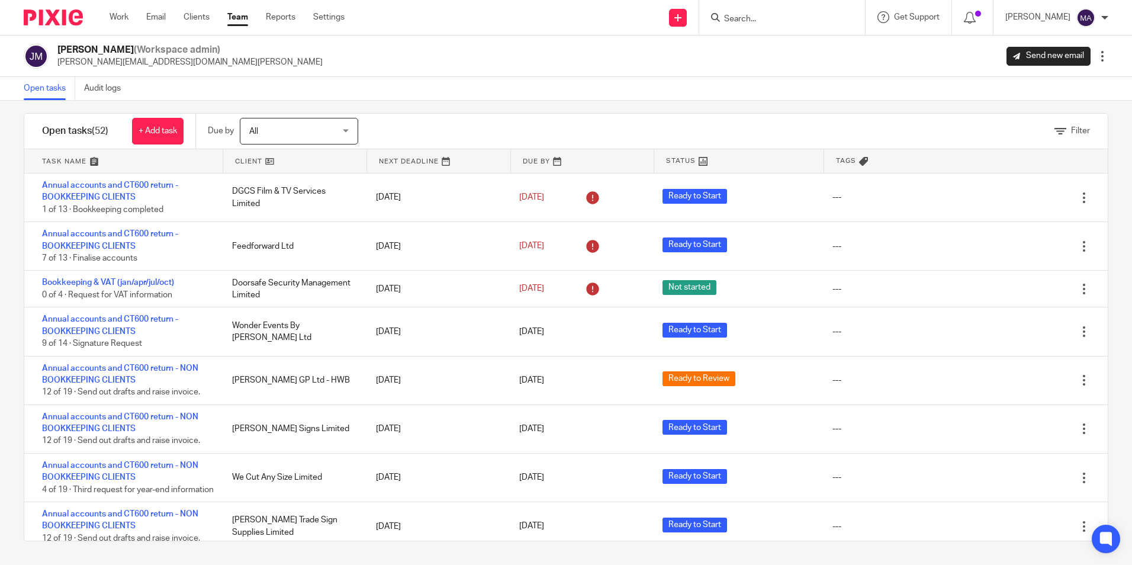
click at [247, 17] on link "Team" at bounding box center [237, 17] width 21 height 12
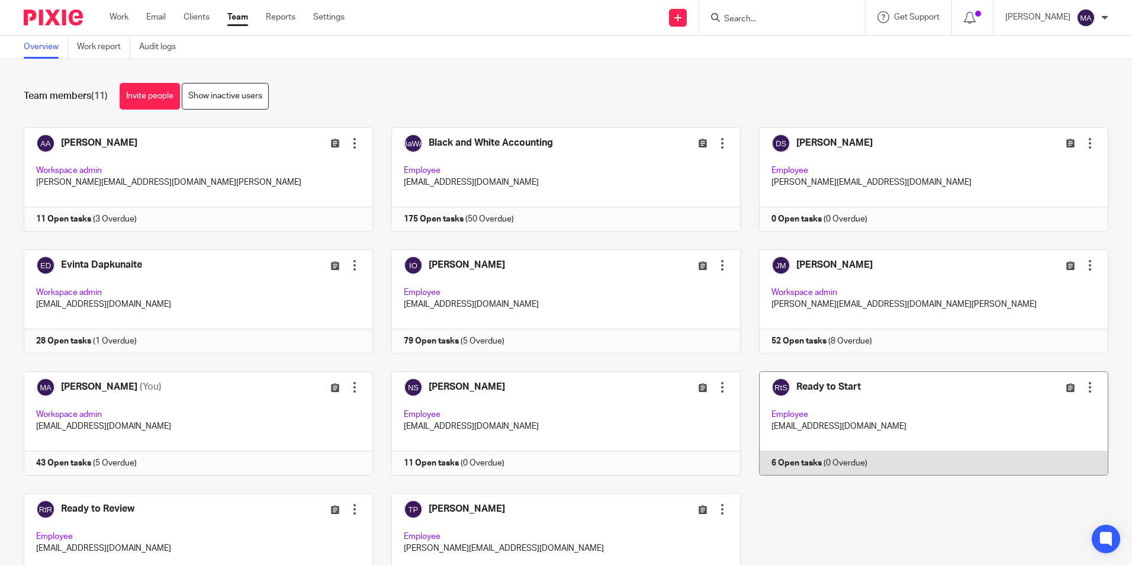
click at [806, 377] on link at bounding box center [925, 423] width 368 height 104
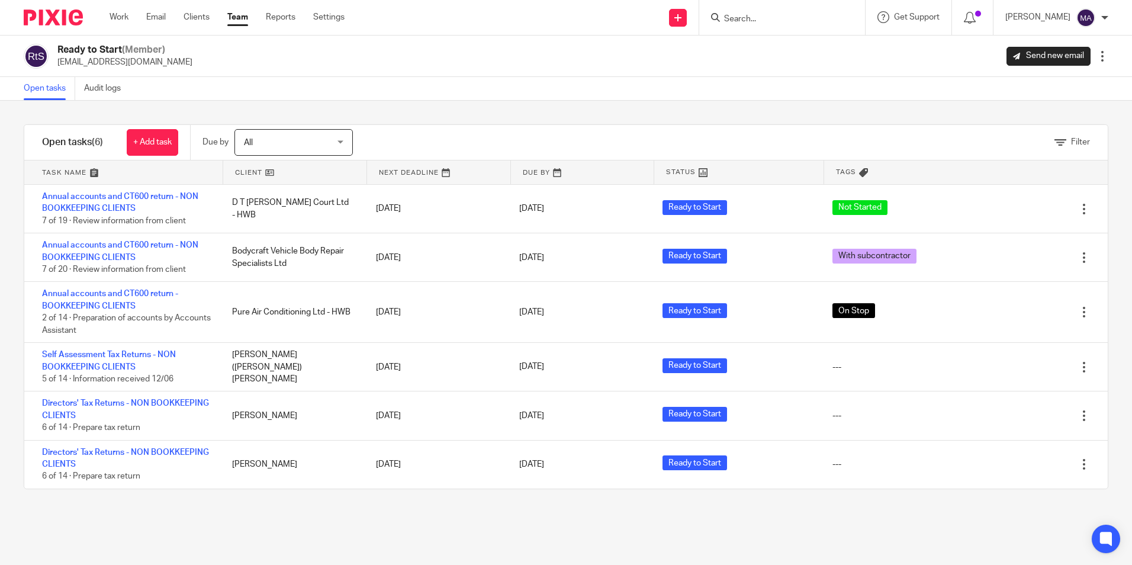
click at [249, 20] on ul "Work Email Clients Team Reports Settings" at bounding box center [236, 17] width 253 height 12
click at [242, 17] on link "Team" at bounding box center [237, 17] width 21 height 12
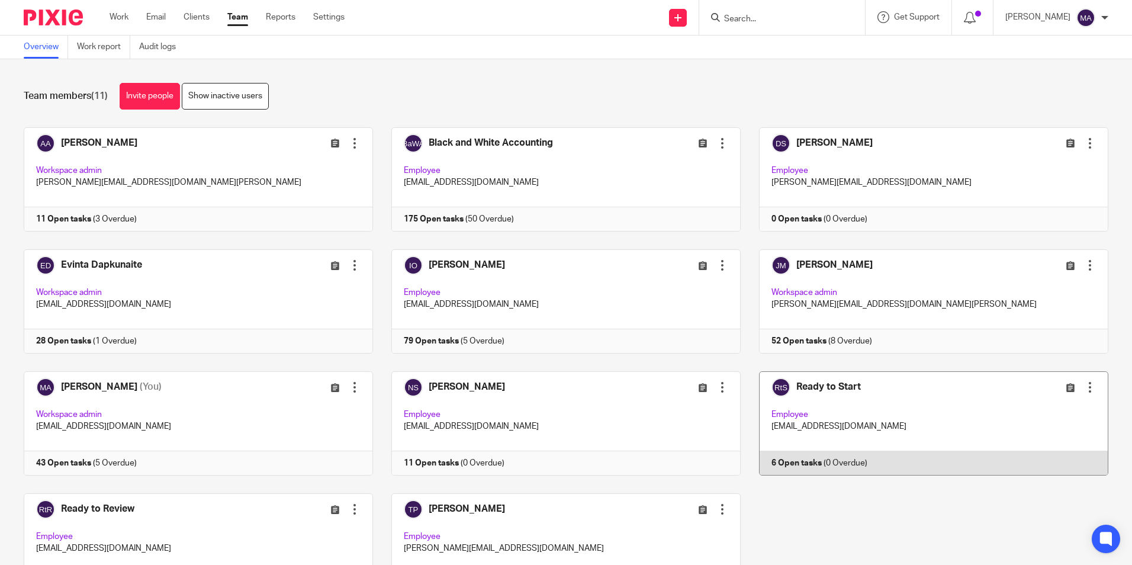
click at [816, 388] on link at bounding box center [925, 423] width 368 height 104
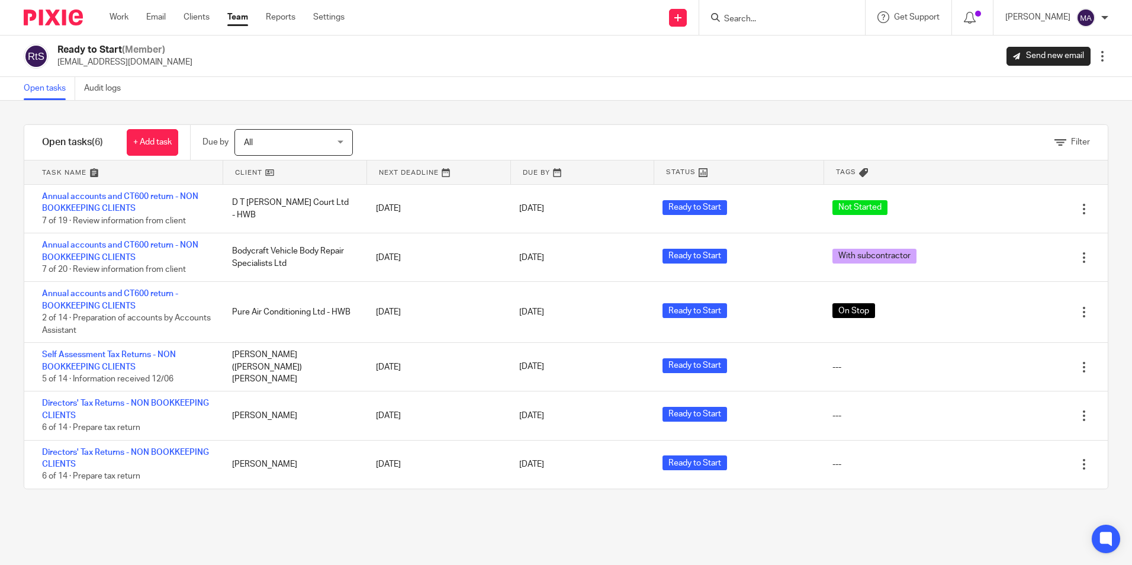
click at [243, 10] on div "Work Email Clients Team Reports Settings Work Email Clients Team Reports Settin…" at bounding box center [230, 17] width 265 height 35
click at [242, 18] on link "Team" at bounding box center [237, 17] width 21 height 12
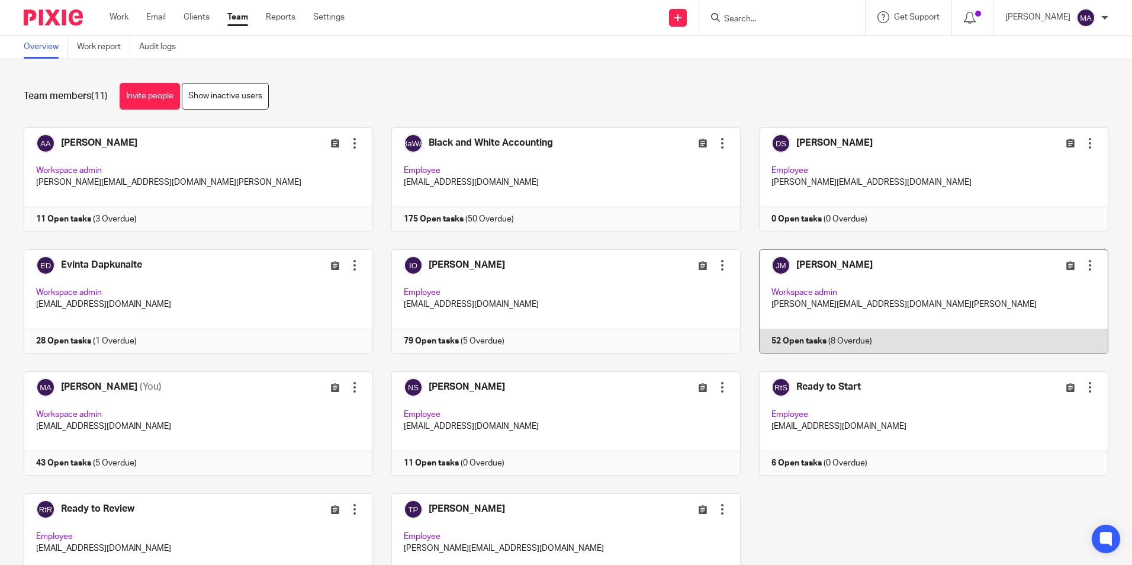
click at [800, 262] on link at bounding box center [925, 301] width 368 height 104
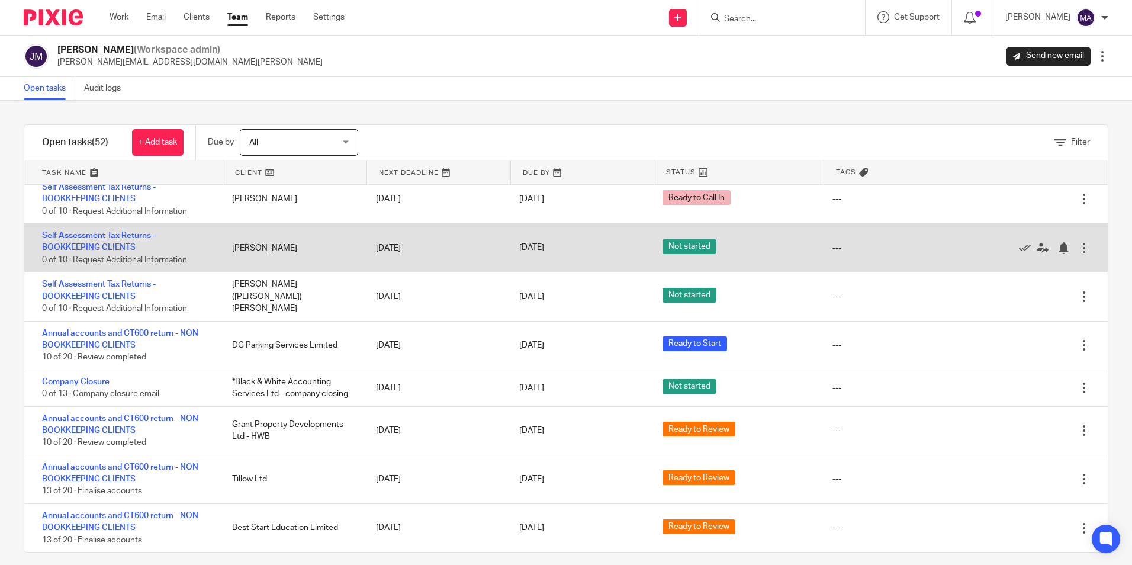
scroll to position [2224, 0]
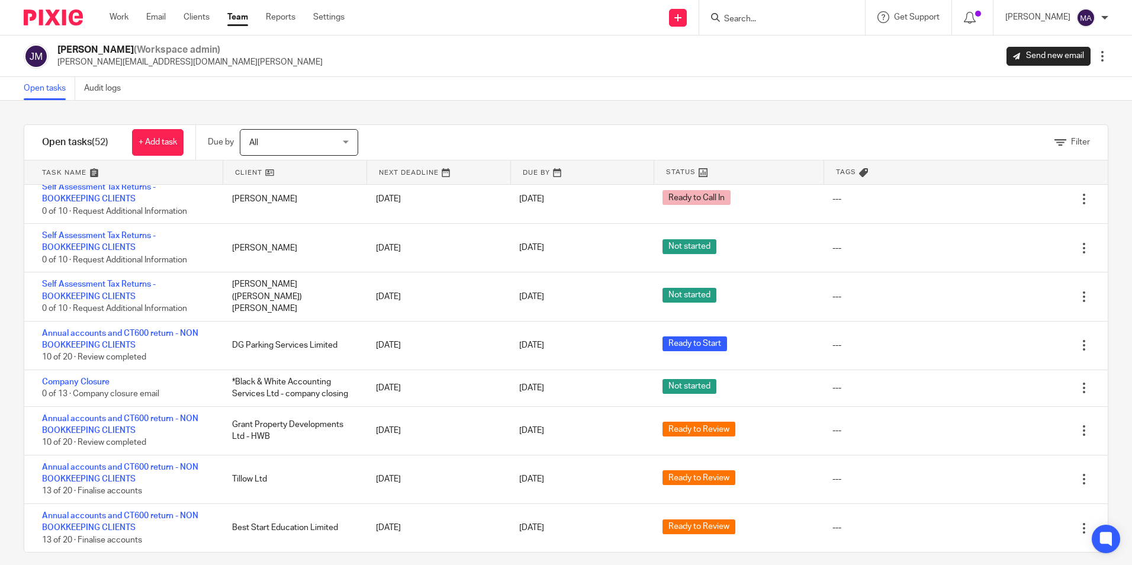
drag, startPoint x: 16, startPoint y: 478, endPoint x: 28, endPoint y: 149, distance: 329.4
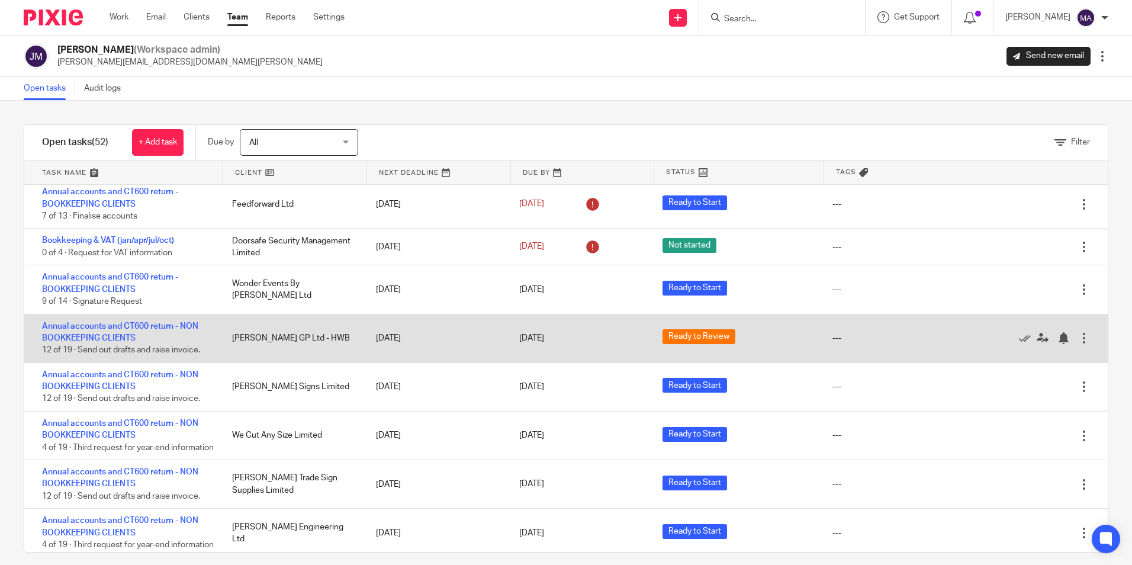
scroll to position [0, 0]
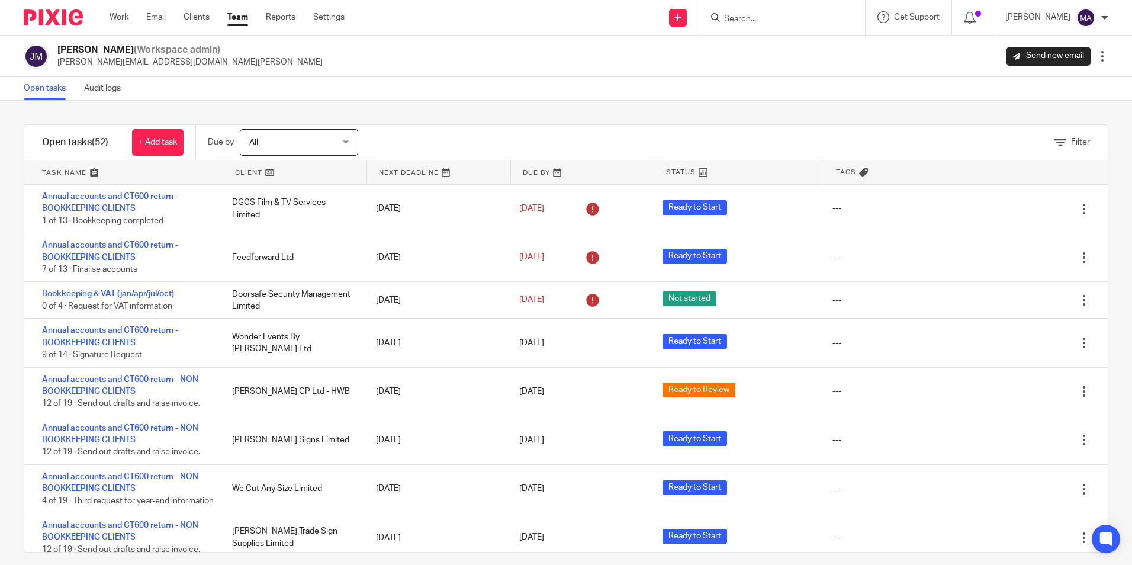
click at [803, 102] on div "Filter tasks Only show tasks matching all of these conditions 1 Client name Is …" at bounding box center [566, 333] width 1132 height 464
click at [229, 20] on link "Team" at bounding box center [237, 17] width 21 height 12
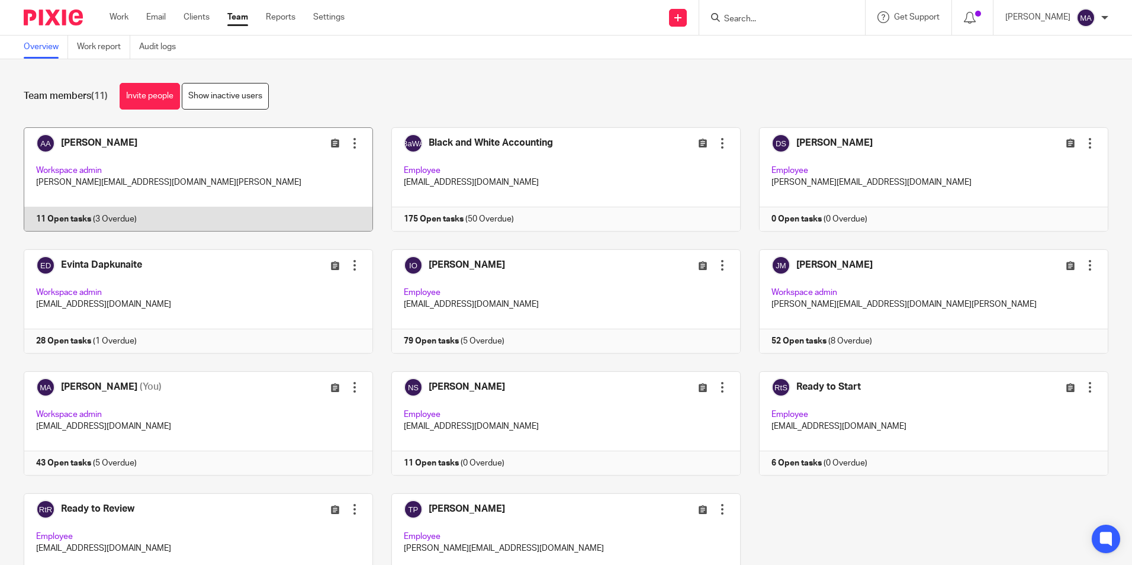
click at [68, 156] on link at bounding box center [189, 179] width 368 height 104
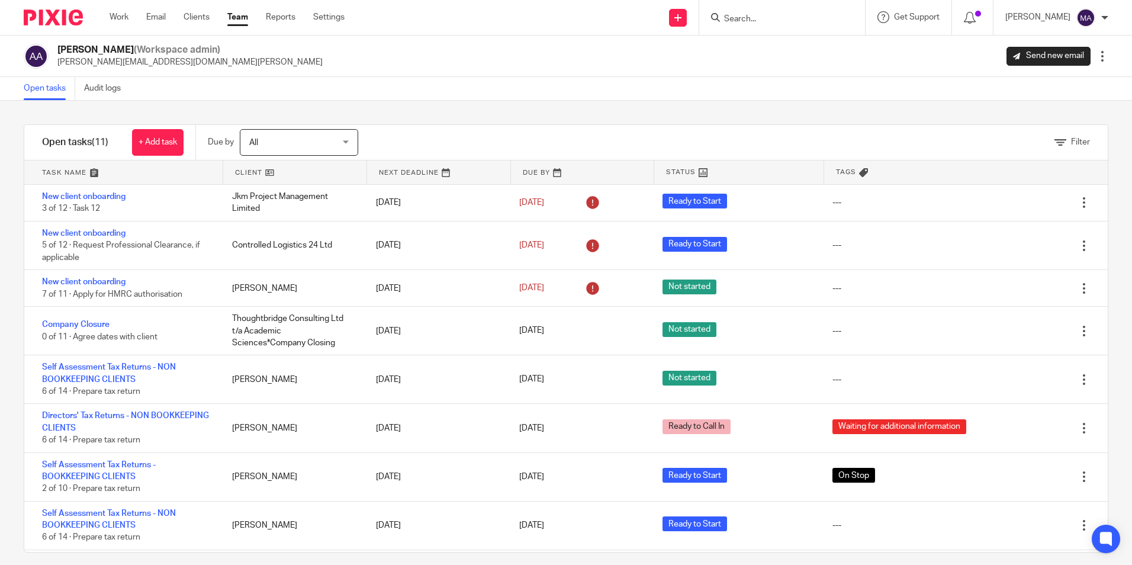
click at [237, 16] on link "Team" at bounding box center [237, 17] width 21 height 12
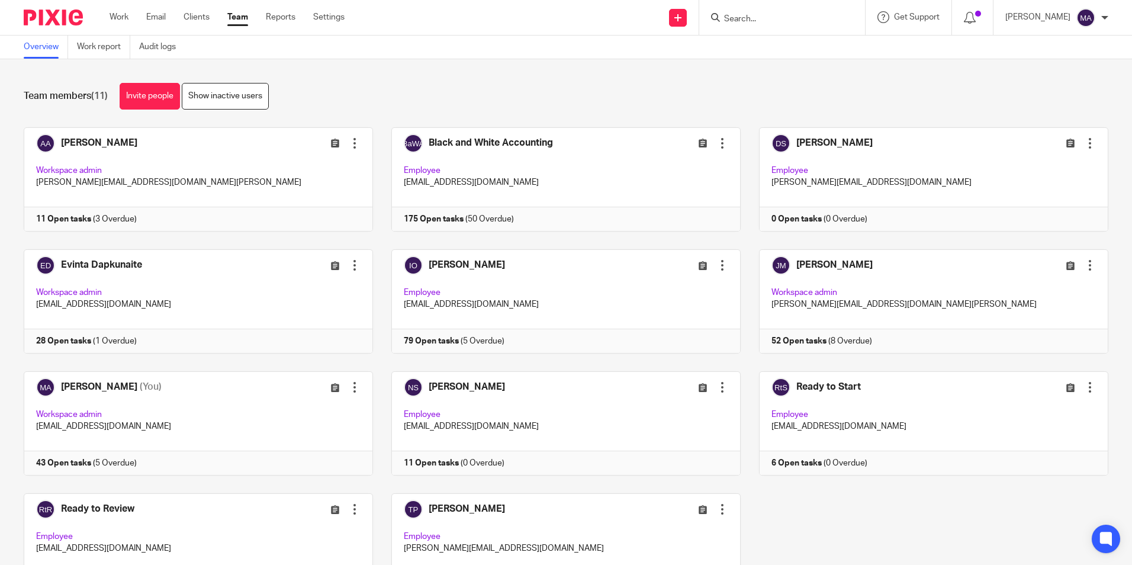
click at [774, 85] on div "Team members (11) Invite people Show inactive users" at bounding box center [566, 96] width 1085 height 27
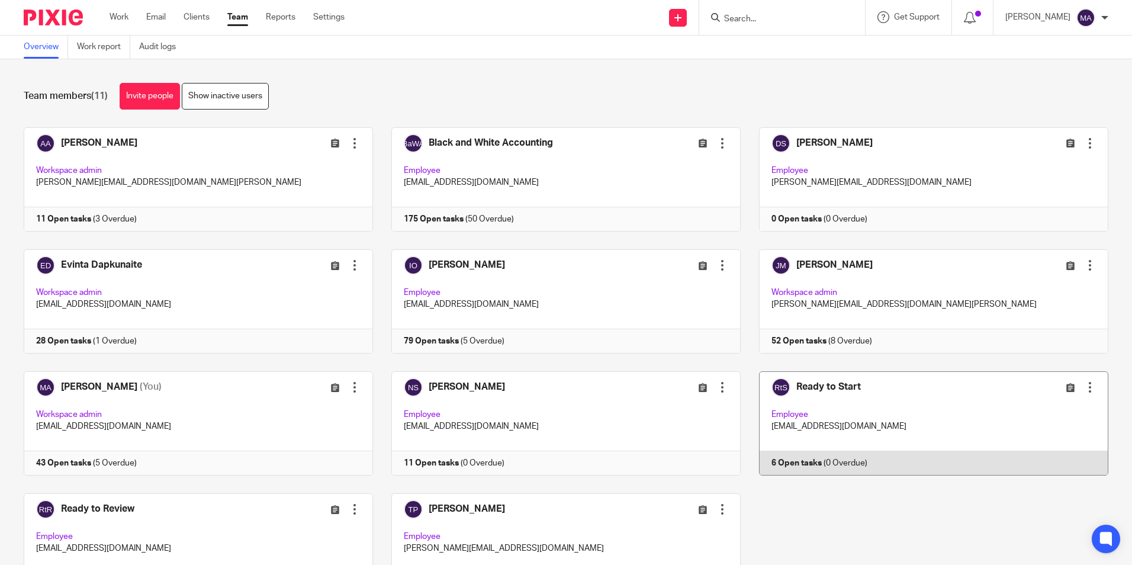
click at [795, 387] on link at bounding box center [925, 423] width 368 height 104
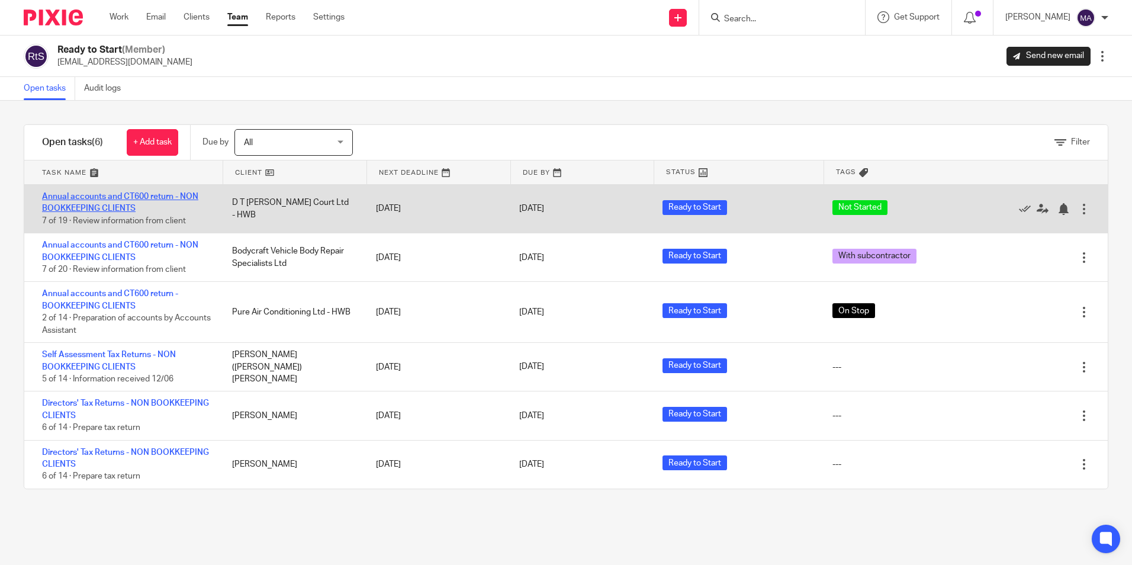
click at [65, 197] on link "Annual accounts and CT600 return - NON BOOKKEEPING CLIENTS" at bounding box center [120, 202] width 156 height 20
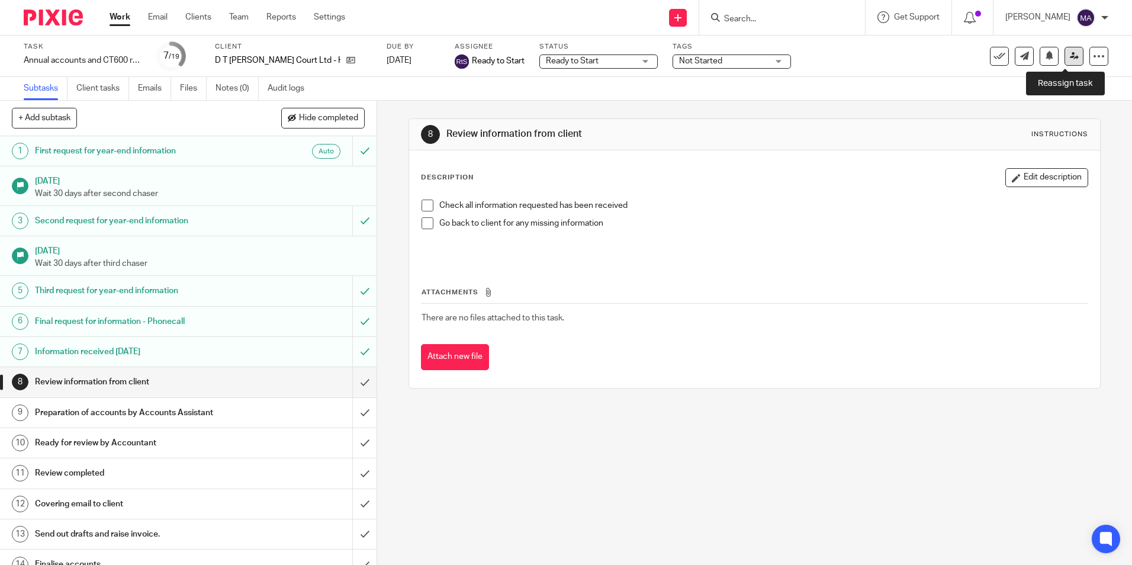
click at [1064, 56] on link at bounding box center [1073, 56] width 19 height 19
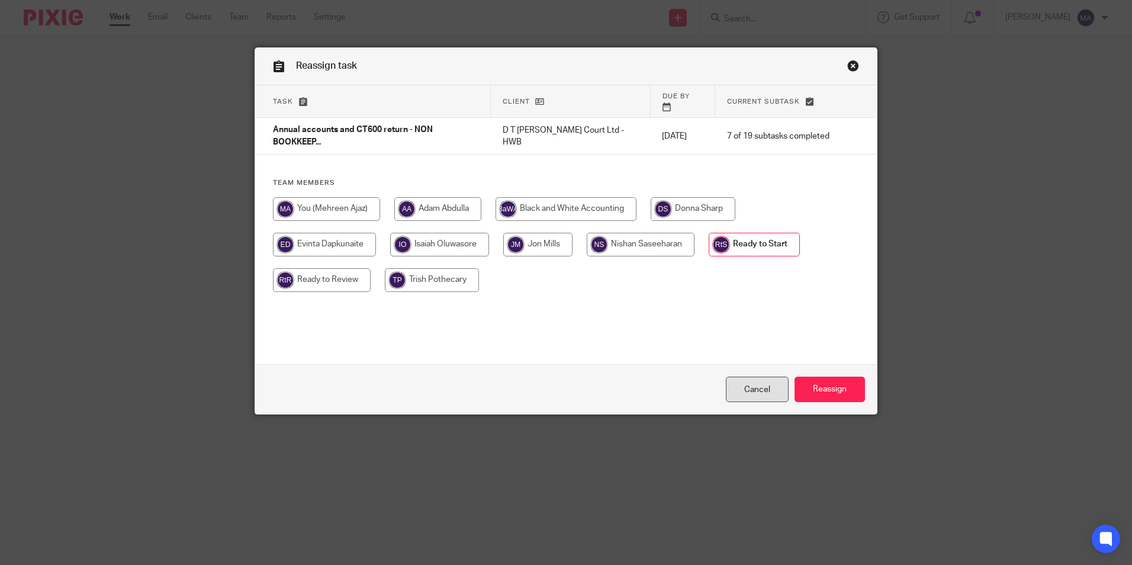
click at [745, 393] on link "Cancel" at bounding box center [757, 389] width 63 height 25
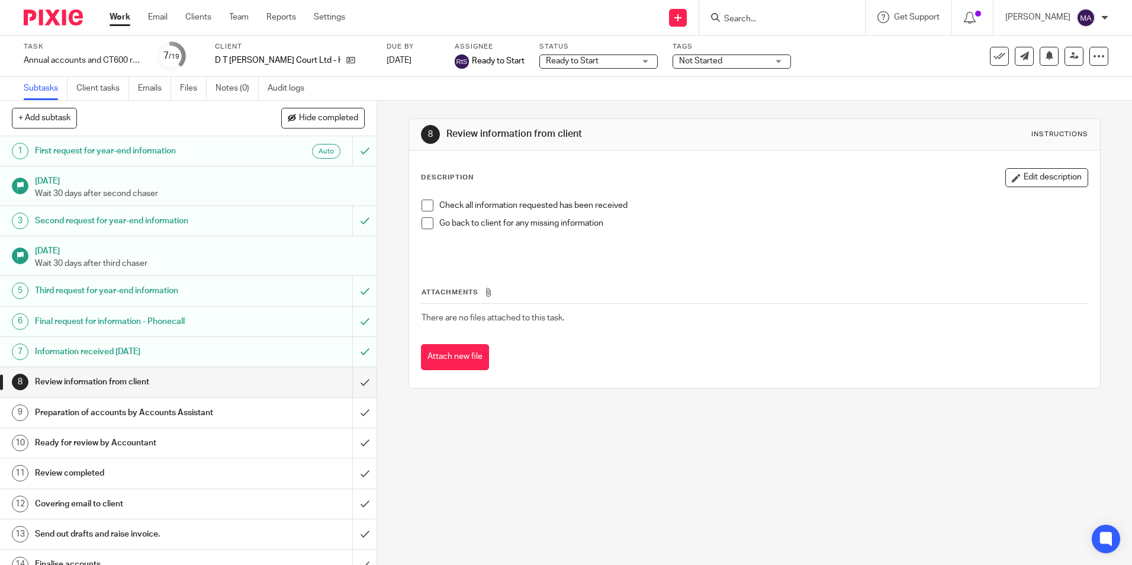
click at [679, 59] on span "Not Started" at bounding box center [700, 61] width 43 height 8
click at [1064, 59] on link at bounding box center [1073, 56] width 19 height 19
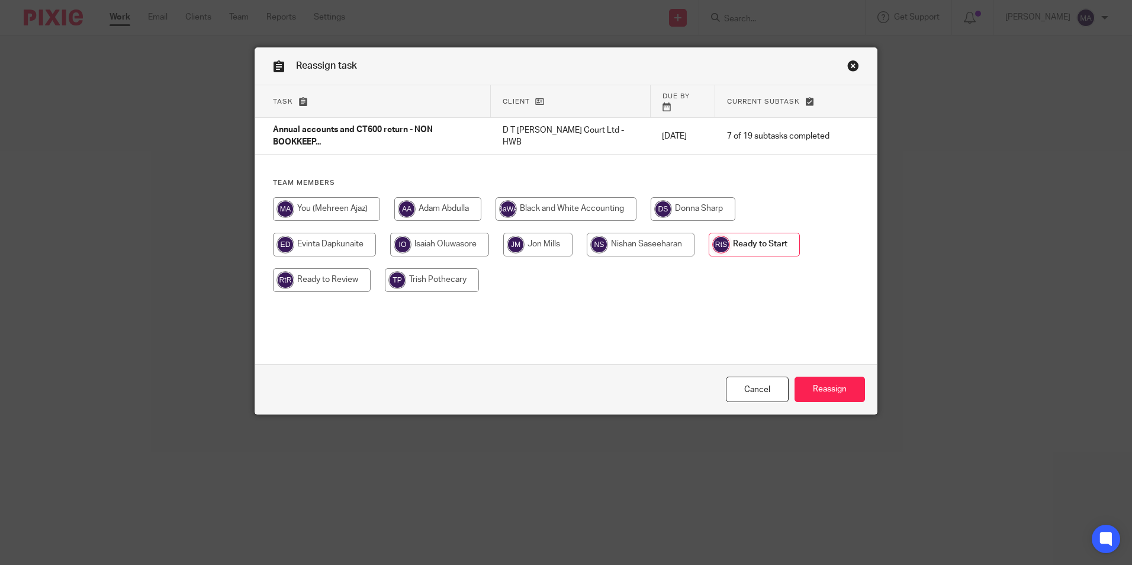
click at [610, 233] on input "radio" at bounding box center [641, 245] width 108 height 24
radio input "true"
click at [827, 385] on input "Reassign" at bounding box center [829, 389] width 70 height 25
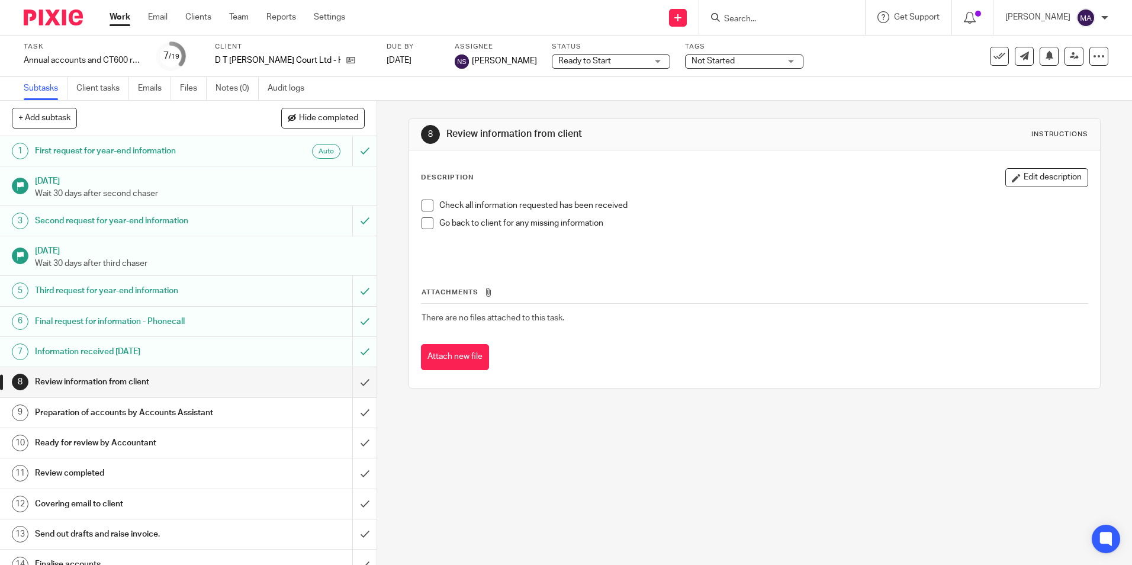
click at [774, 15] on input "Search" at bounding box center [776, 19] width 107 height 11
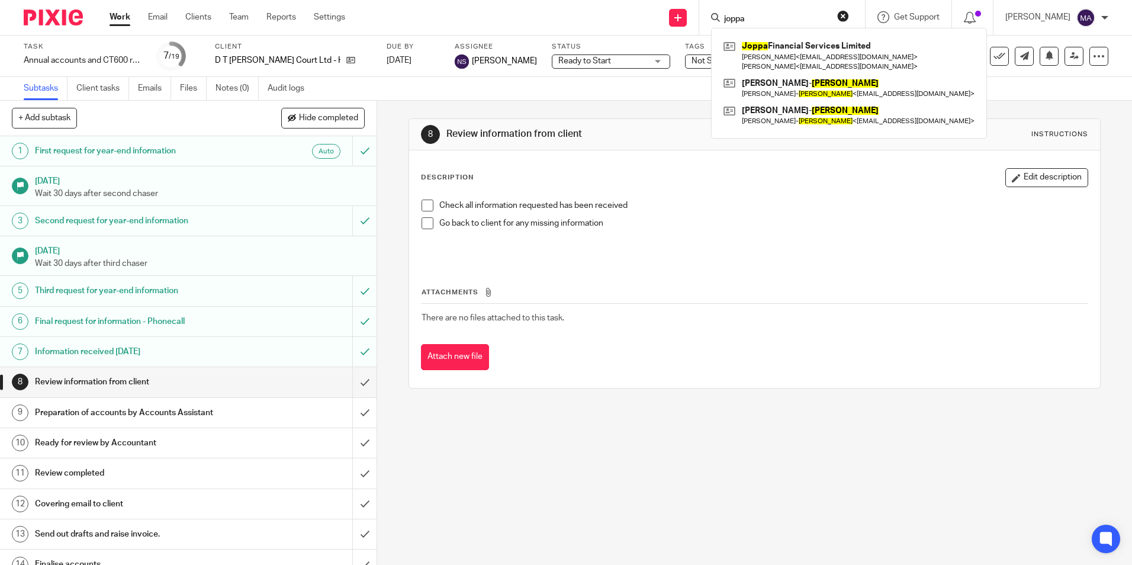
type input "joppa"
click button "submit" at bounding box center [0, 0] width 0 height 0
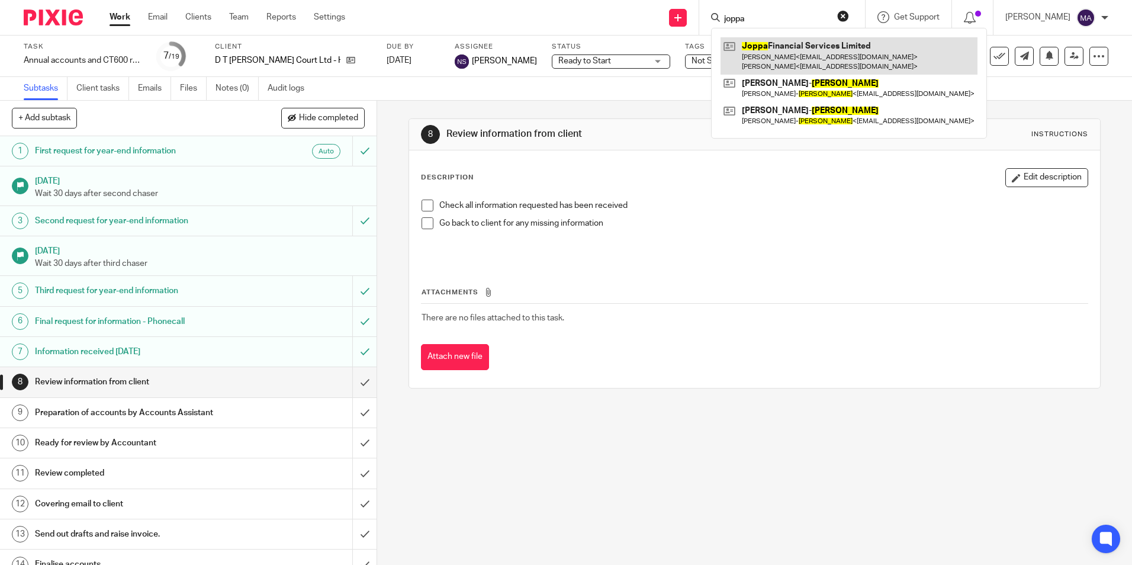
click at [846, 53] on link at bounding box center [848, 55] width 257 height 37
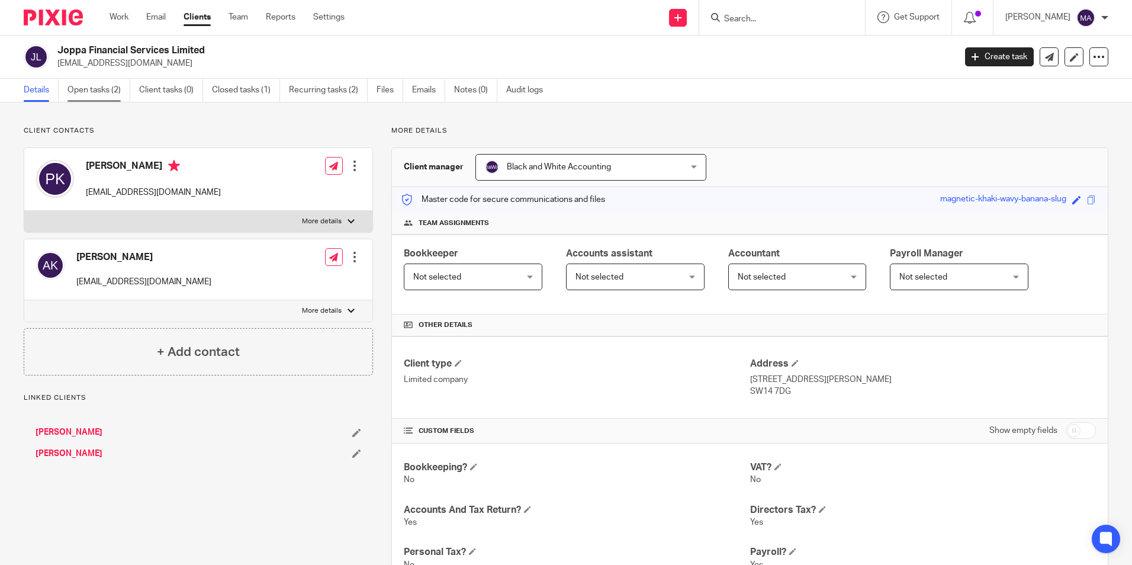
click at [75, 88] on link "Open tasks (2)" at bounding box center [98, 90] width 63 height 23
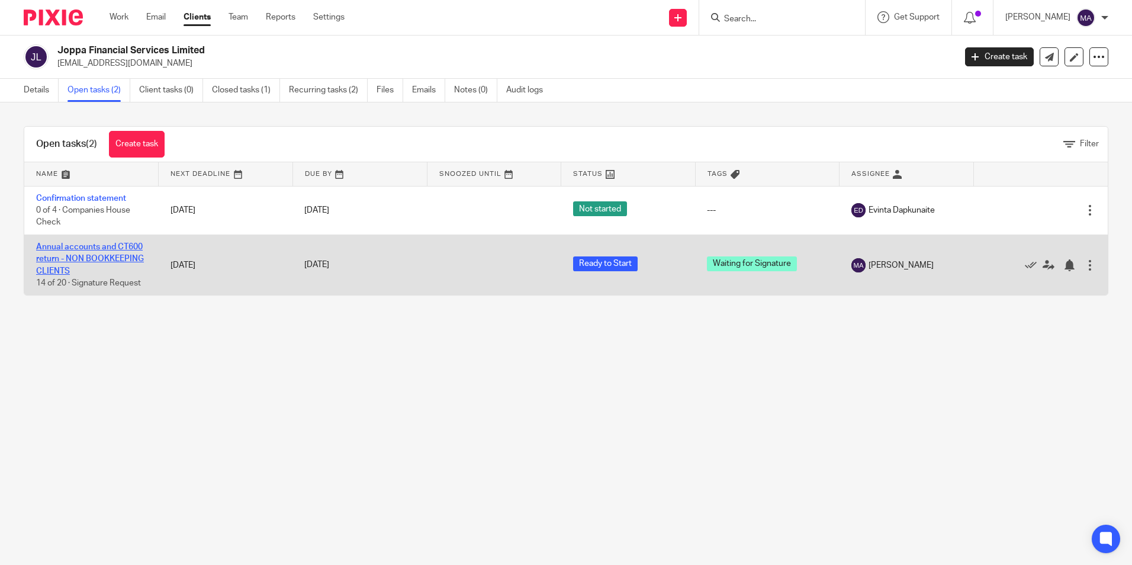
click at [59, 250] on link "Annual accounts and CT600 return - NON BOOKKEEPING CLIENTS" at bounding box center [90, 259] width 108 height 33
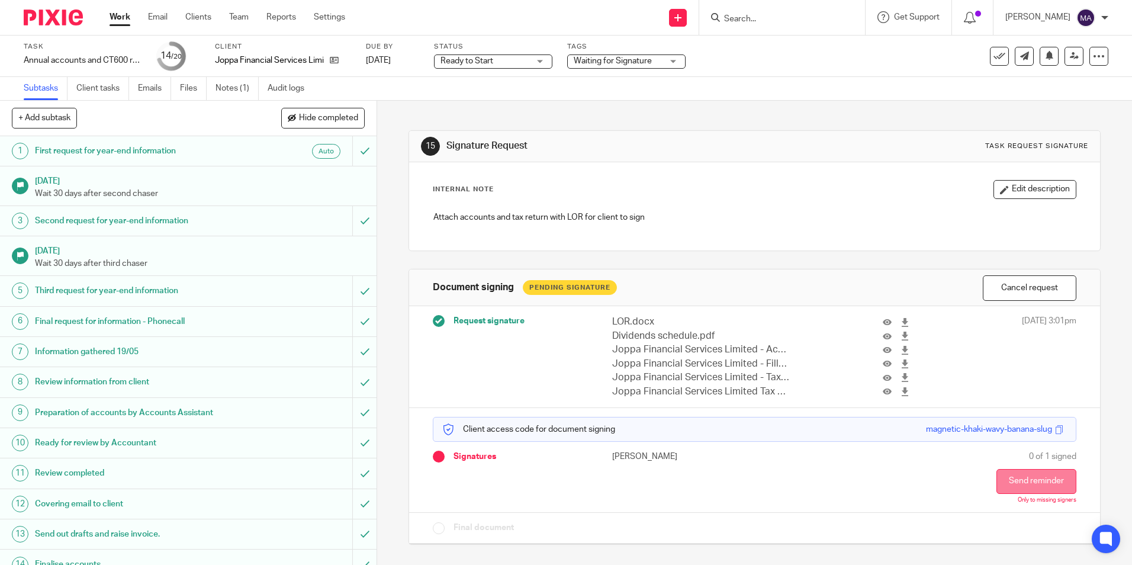
click at [1010, 481] on button "Send reminder" at bounding box center [1036, 481] width 80 height 25
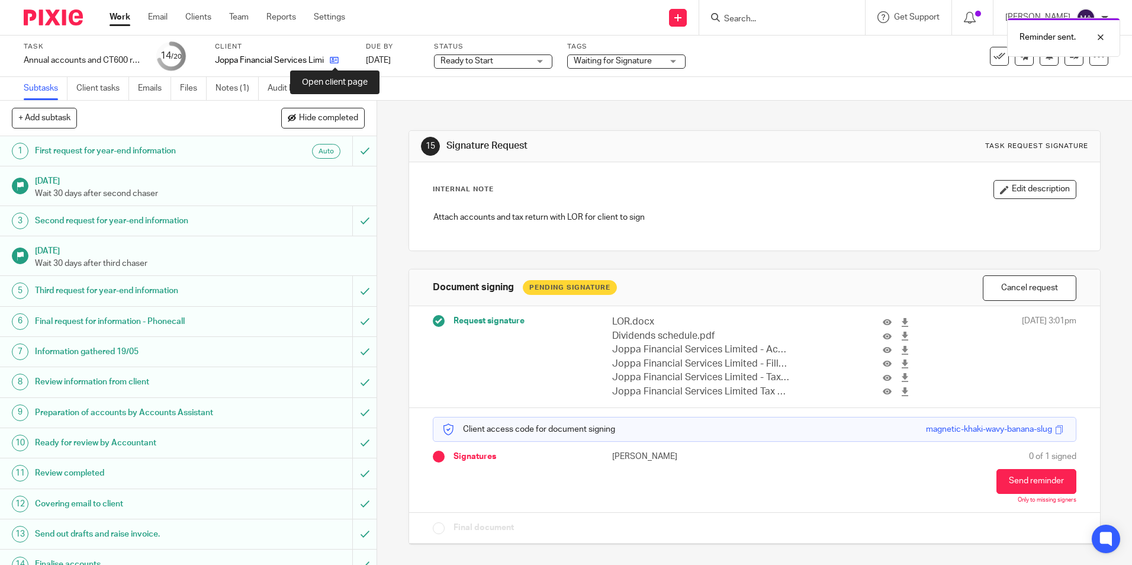
click at [334, 57] on icon at bounding box center [334, 60] width 9 height 9
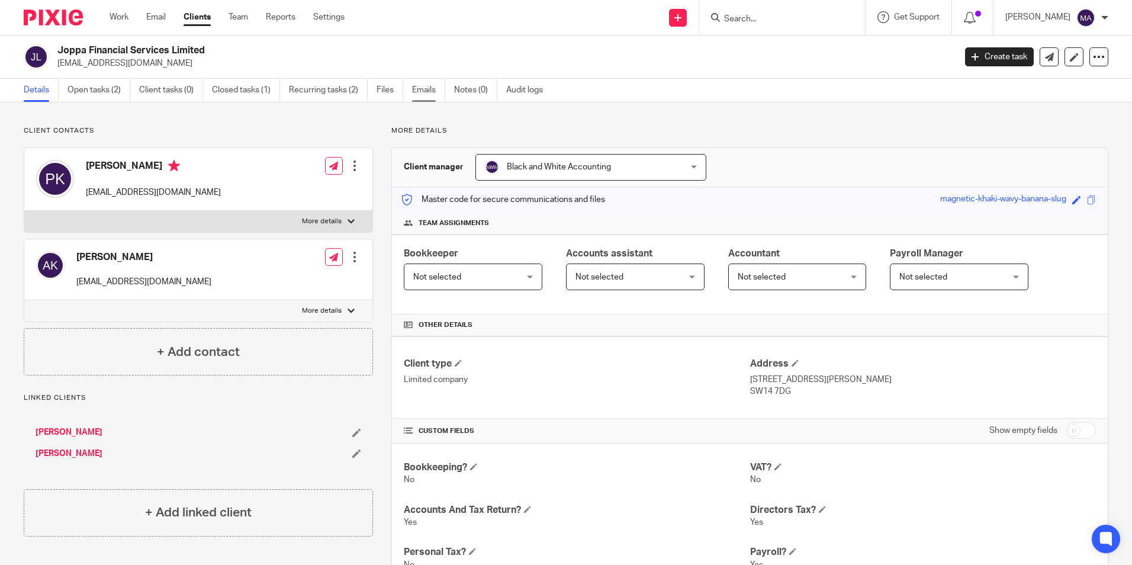
click at [422, 92] on link "Emails" at bounding box center [428, 90] width 33 height 23
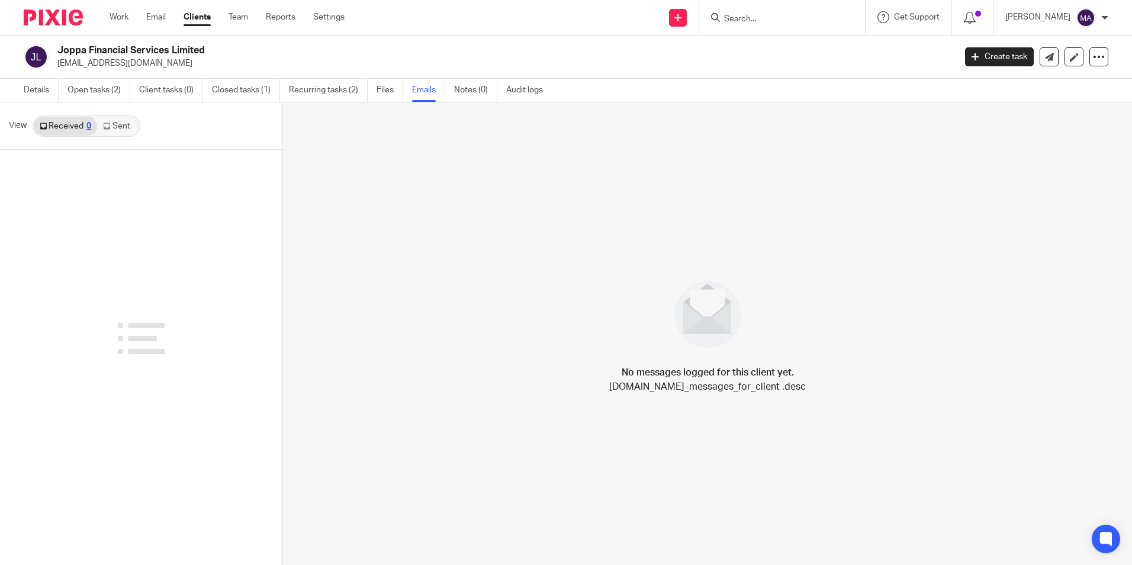
click at [114, 123] on link "Sent" at bounding box center [117, 126] width 41 height 19
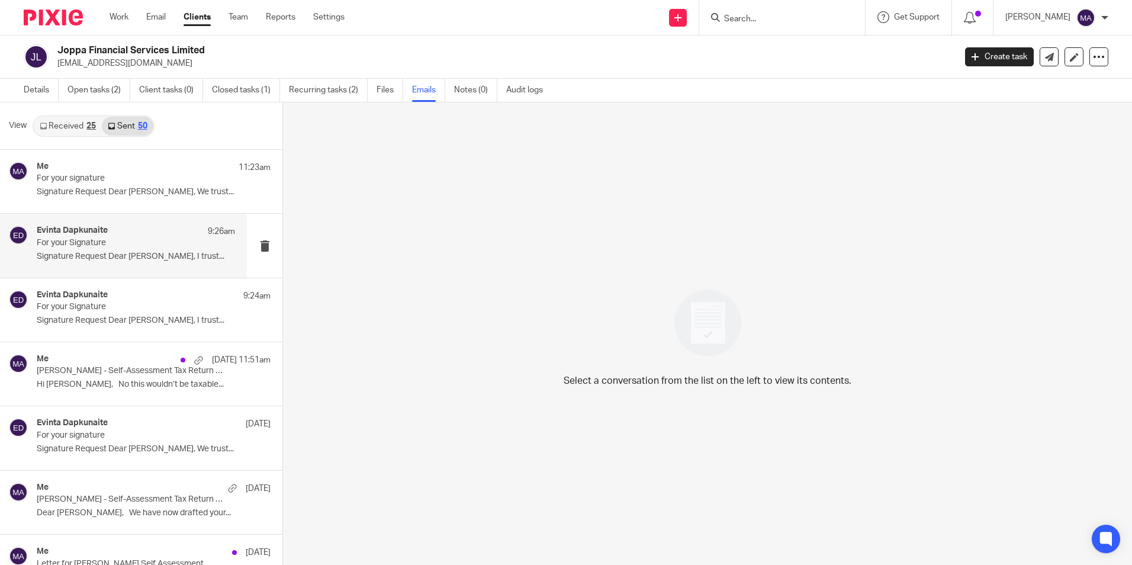
click at [130, 242] on p "For your Signature" at bounding box center [116, 243] width 159 height 10
